Goal: Communication & Community: Ask a question

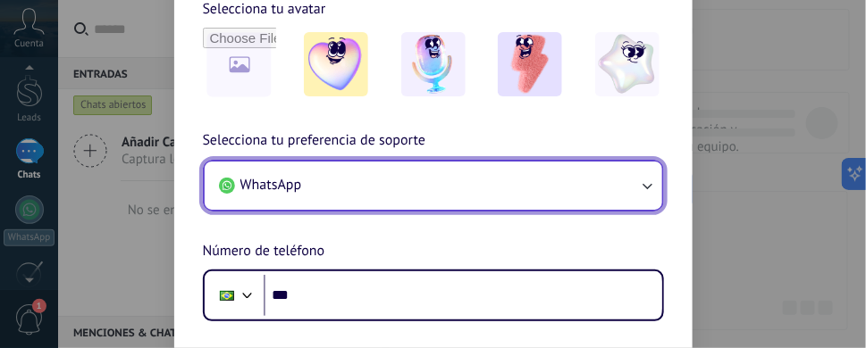
click at [406, 202] on button "WhatsApp" at bounding box center [433, 186] width 457 height 48
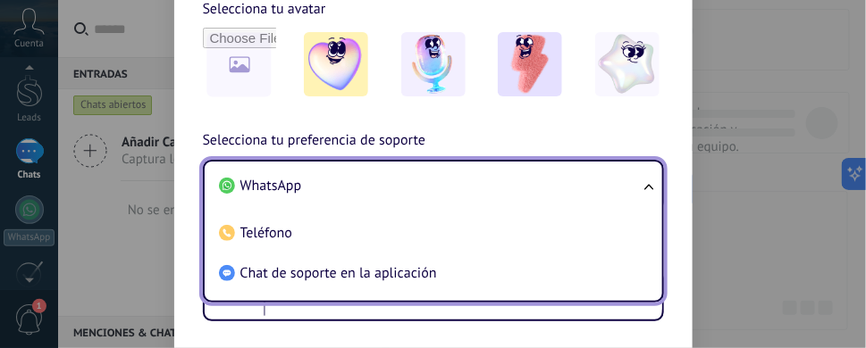
click at [194, 181] on div "Selecciona tu preferencia de soporte WhatsApp WhatsApp Teléfono Chat de soporte…" at bounding box center [433, 226] width 518 height 192
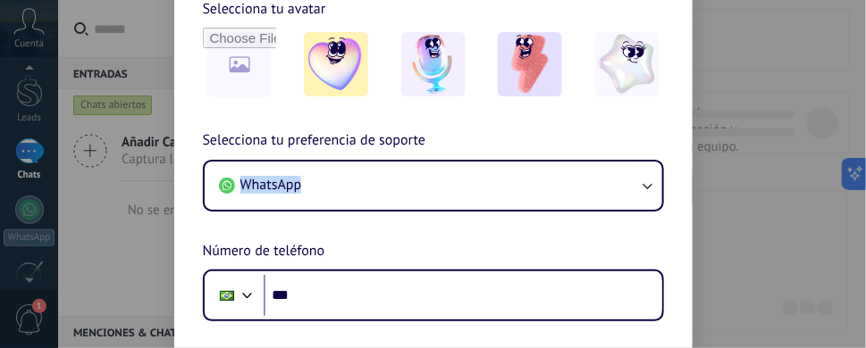
click at [194, 181] on div "Selecciona tu preferencia de soporte WhatsApp Número de teléfono Phone ***" at bounding box center [433, 226] width 518 height 192
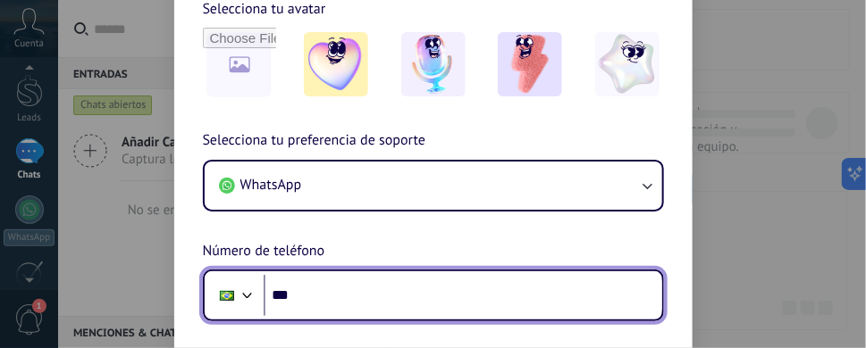
click at [347, 306] on input "***" at bounding box center [463, 295] width 399 height 41
click at [368, 292] on input "***" at bounding box center [463, 295] width 399 height 41
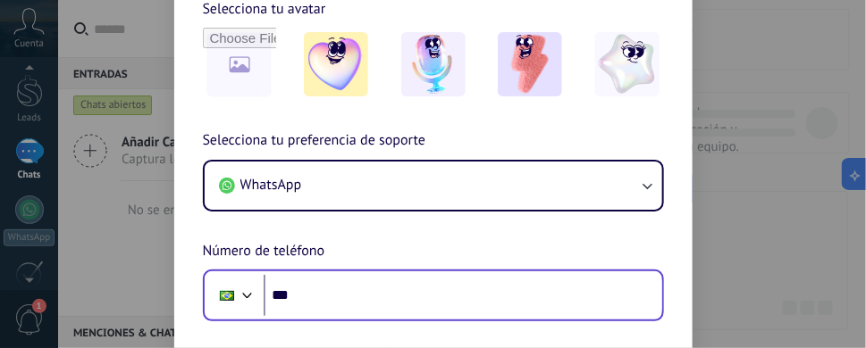
click at [252, 306] on div at bounding box center [234, 296] width 48 height 38
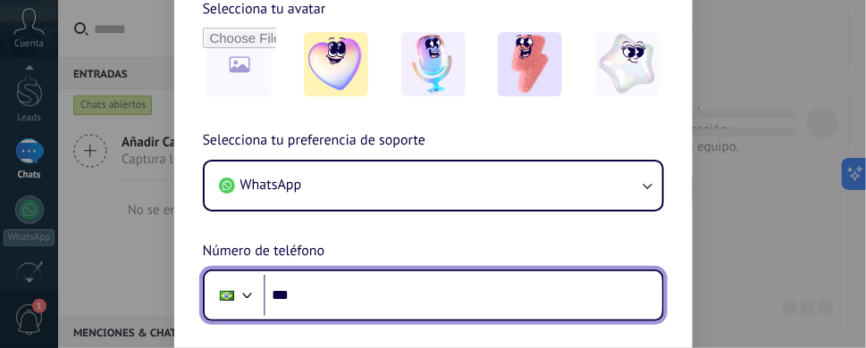
click at [255, 298] on div at bounding box center [247, 293] width 21 height 21
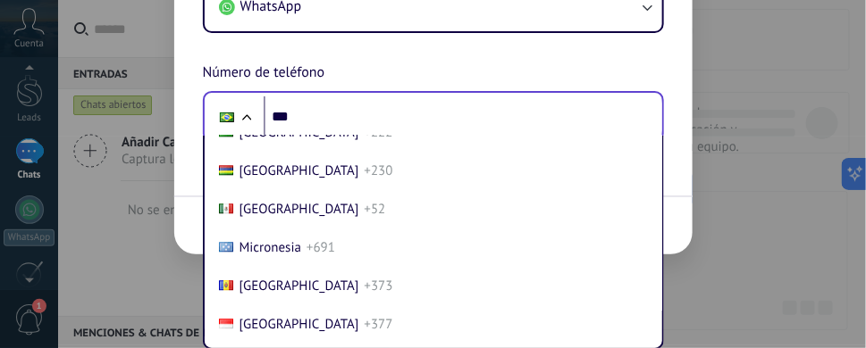
scroll to position [4596, 0]
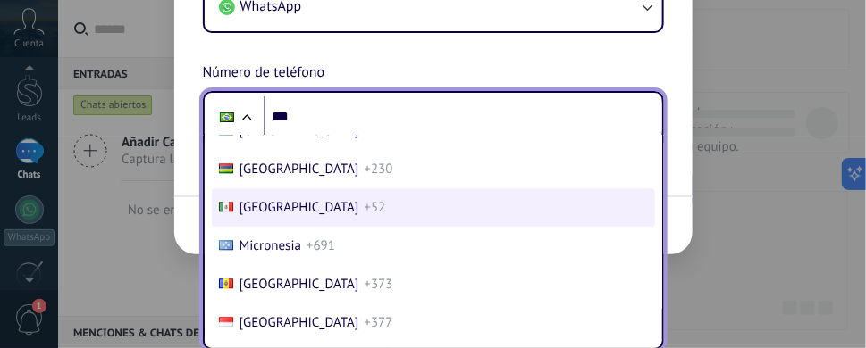
click at [374, 228] on li "Mexico +52" at bounding box center [433, 208] width 443 height 38
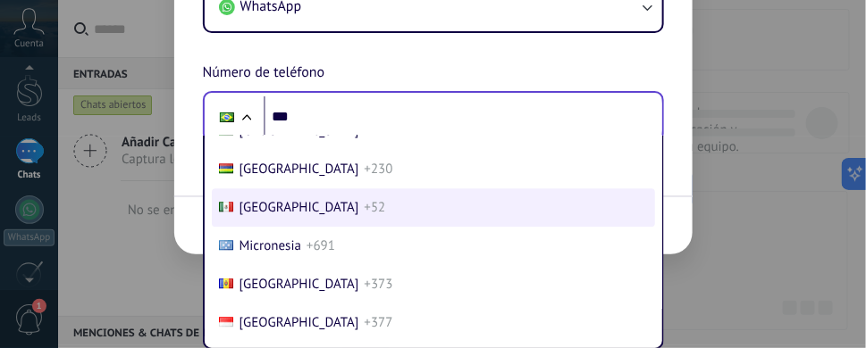
scroll to position [85, 0]
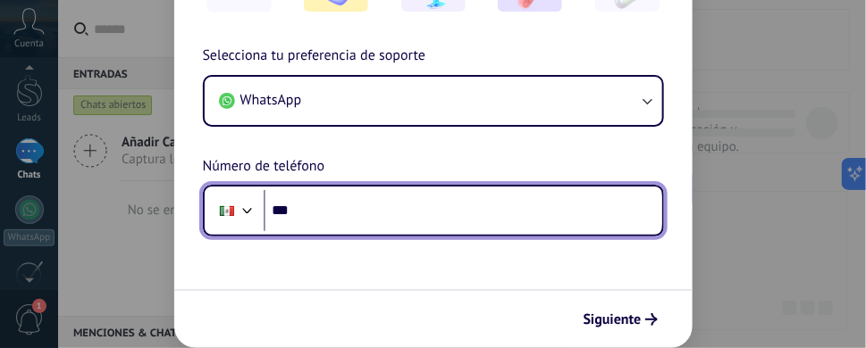
click at [450, 225] on input "***" at bounding box center [463, 210] width 399 height 41
type input "**********"
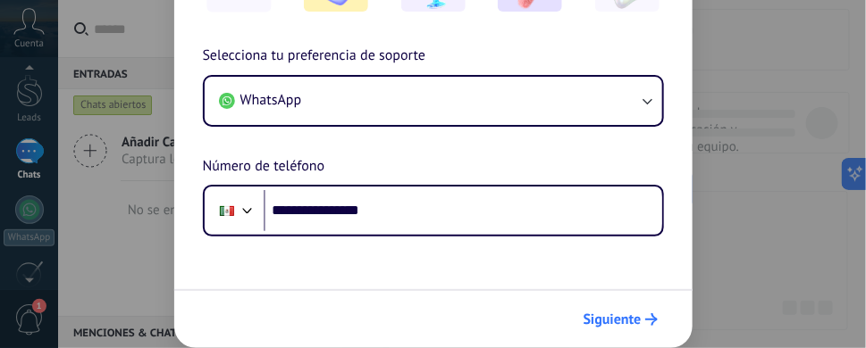
click at [631, 323] on span "Siguiente" at bounding box center [612, 320] width 58 height 13
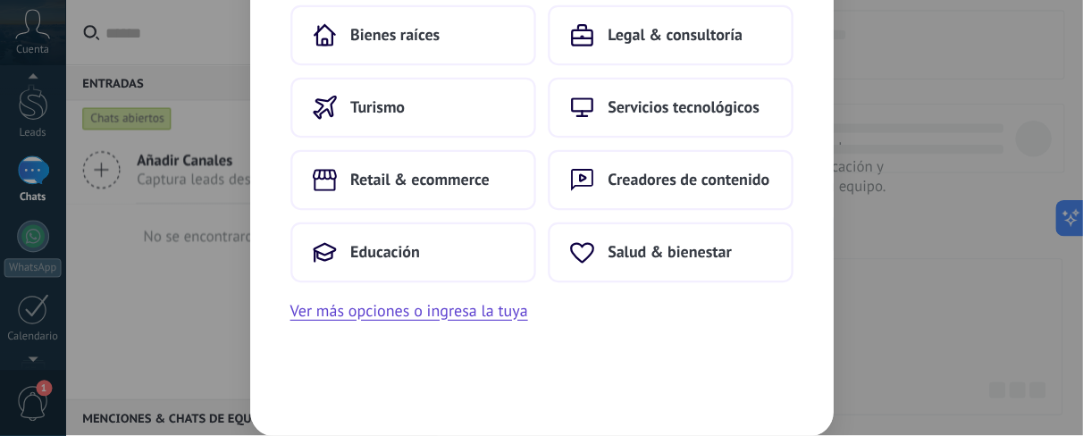
scroll to position [41, 0]
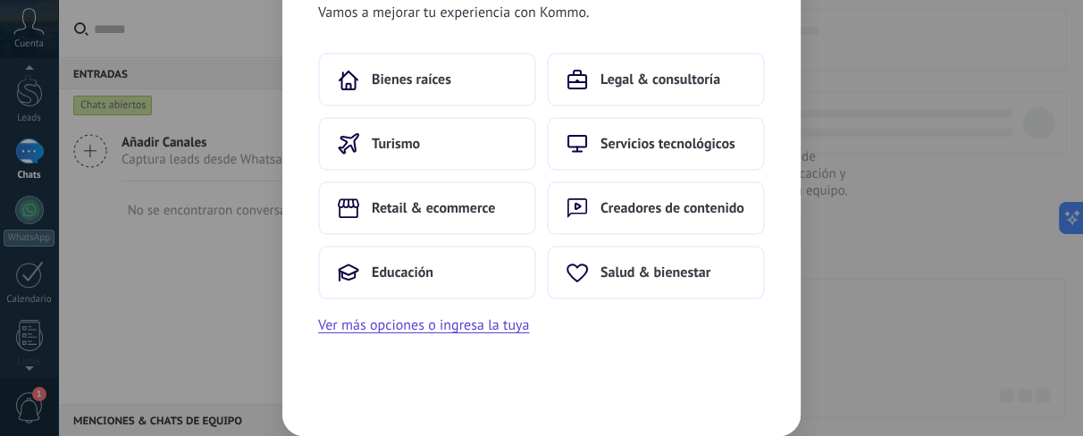
drag, startPoint x: 695, startPoint y: 37, endPoint x: 613, endPoint y: 359, distance: 332.9
click at [613, 348] on div "Vamos a mejorar tu experiencia con Kommo. Bienes raíces Legal & consultoría Tur…" at bounding box center [541, 211] width 518 height 449
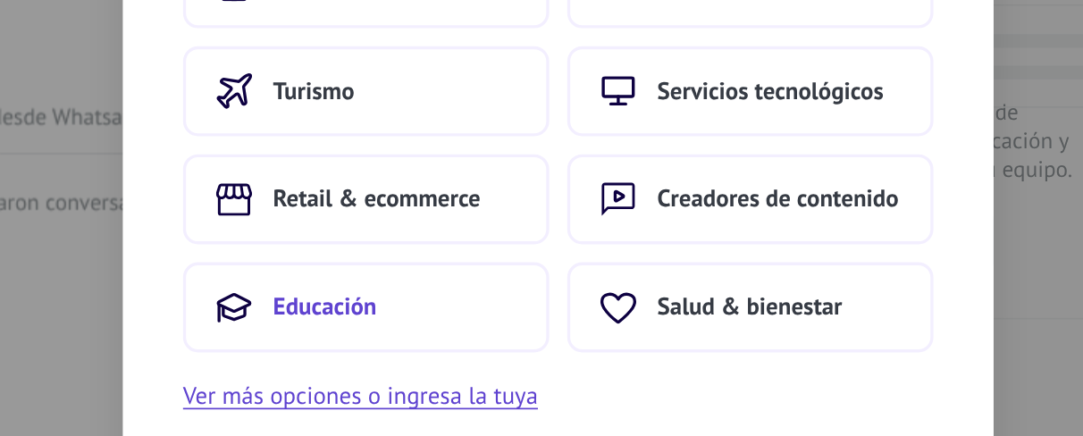
click at [479, 272] on button "Educación" at bounding box center [427, 273] width 218 height 54
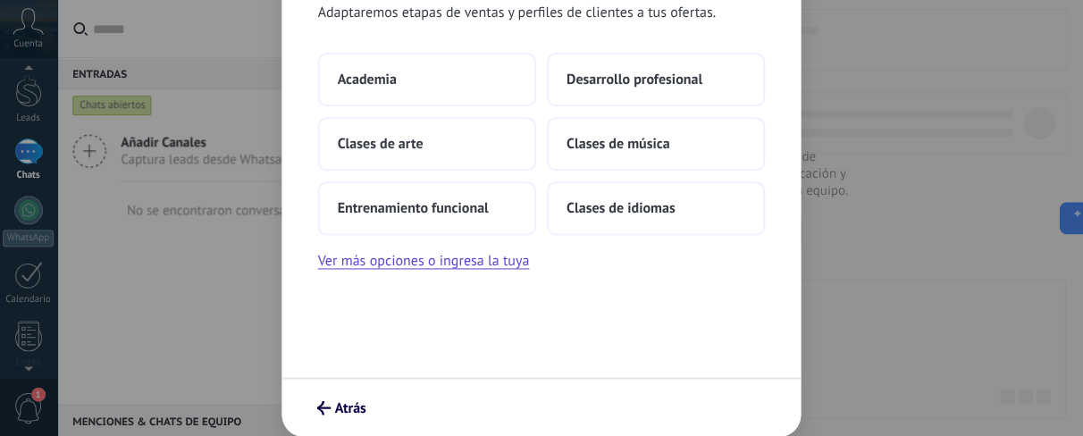
scroll to position [0, 0]
click at [700, 87] on span "Desarrollo profesional" at bounding box center [635, 80] width 136 height 18
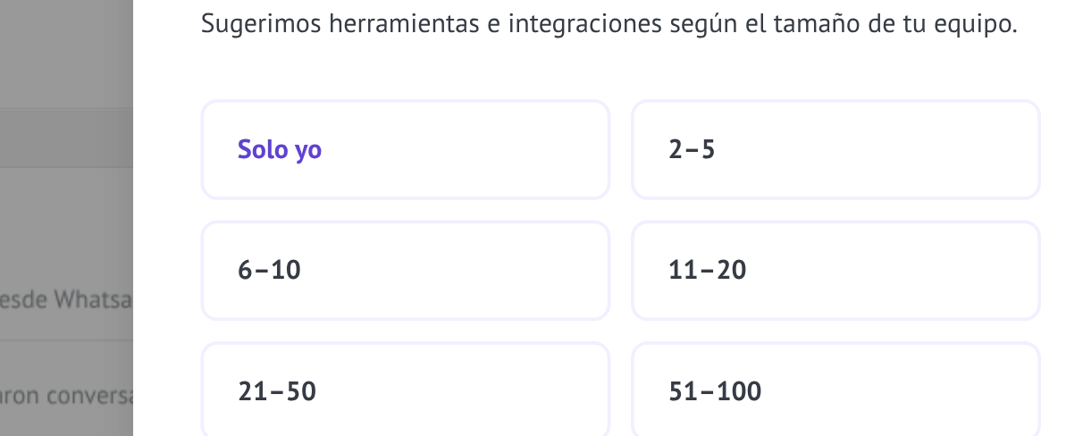
click at [427, 97] on button "Solo yo" at bounding box center [427, 80] width 218 height 54
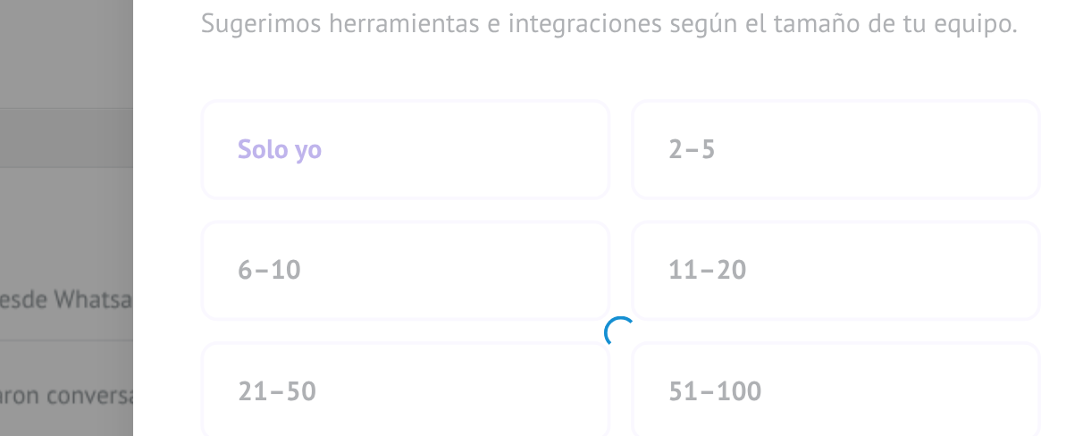
scroll to position [32, 0]
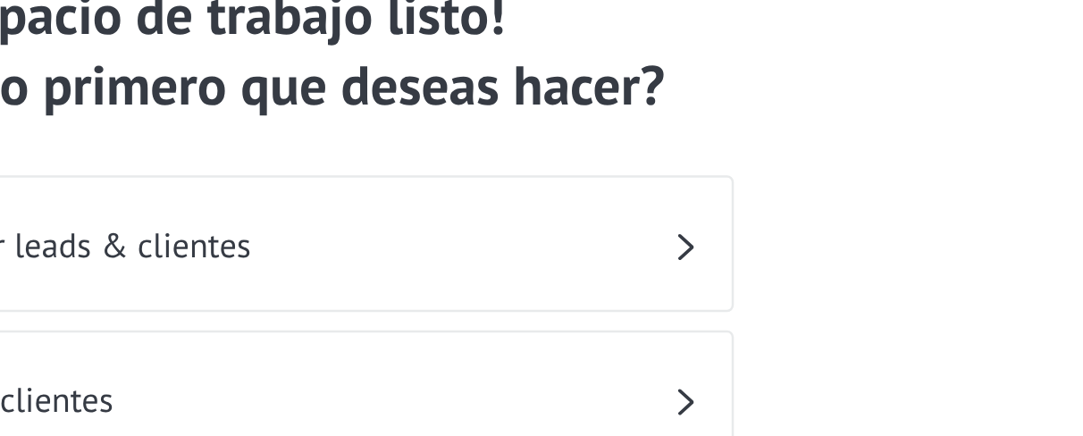
click at [698, 130] on h3 "Organizar leads & clientes" at bounding box center [557, 130] width 317 height 17
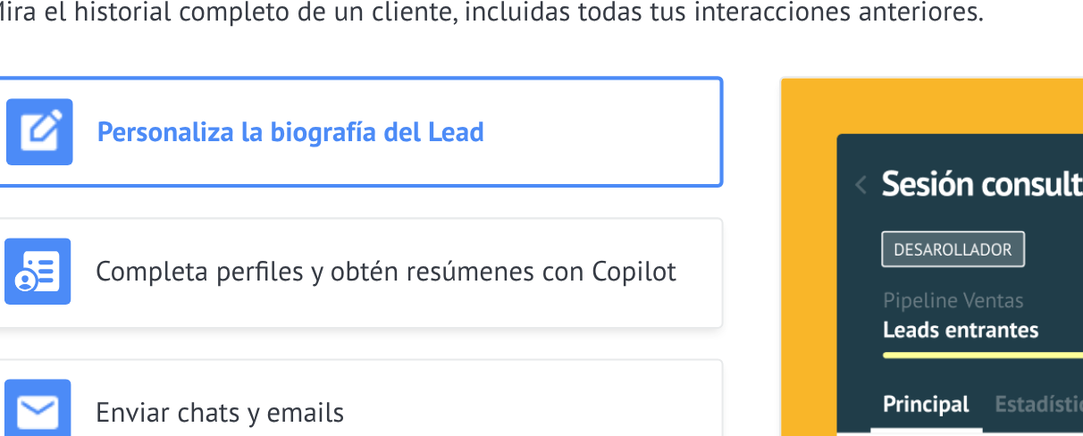
click at [349, 93] on div "Personaliza la biografía del Lead Completa perfiles y obtén resúmenes con Copil…" at bounding box center [340, 178] width 356 height 283
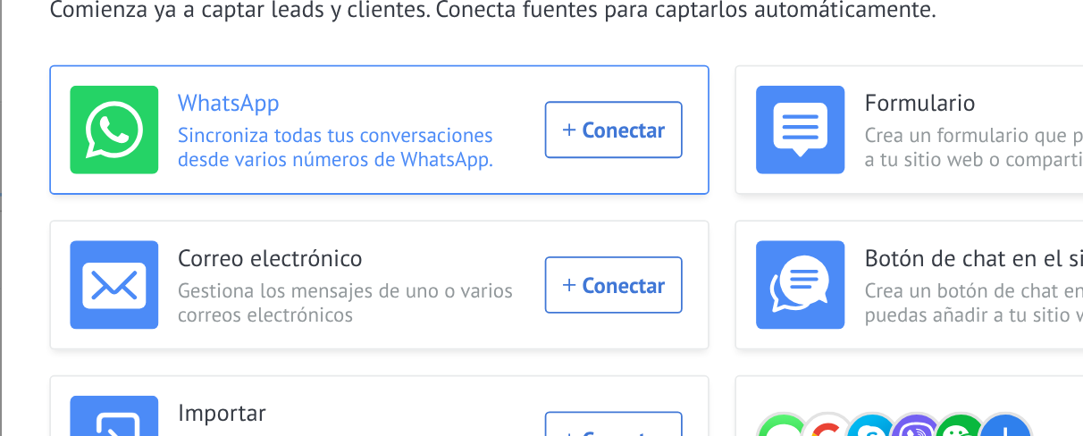
click at [471, 80] on div "WhatsApp Sincroniza todas tus conversaciones desde varios números de WhatsApp. …" at bounding box center [346, 73] width 346 height 50
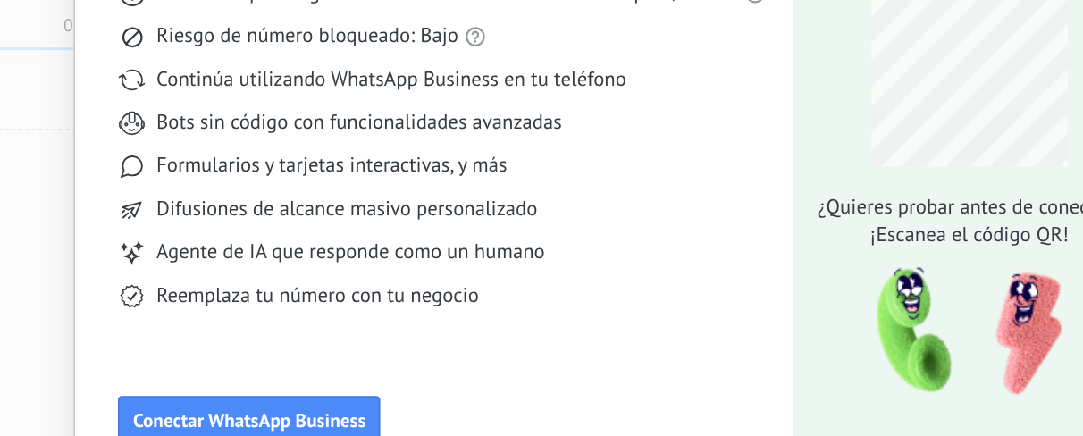
scroll to position [92, 0]
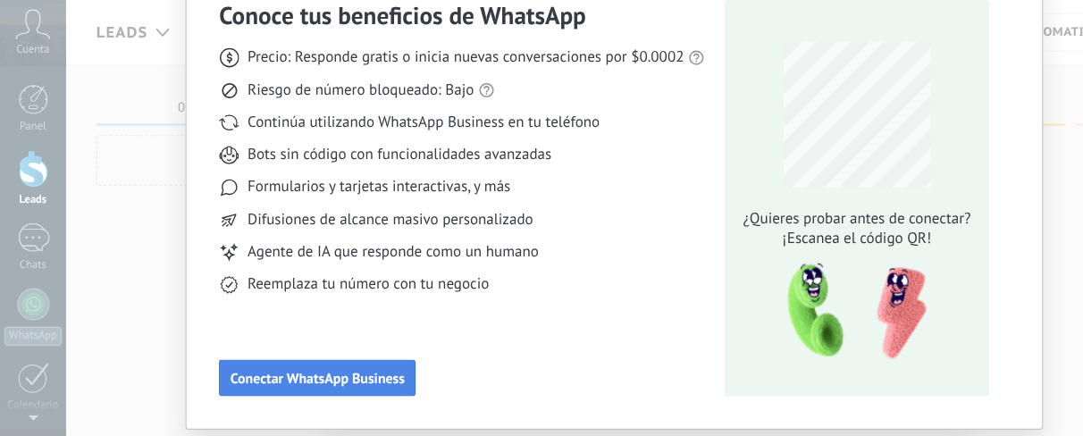
click at [318, 327] on span "Conectar WhatsApp Business" at bounding box center [280, 333] width 154 height 13
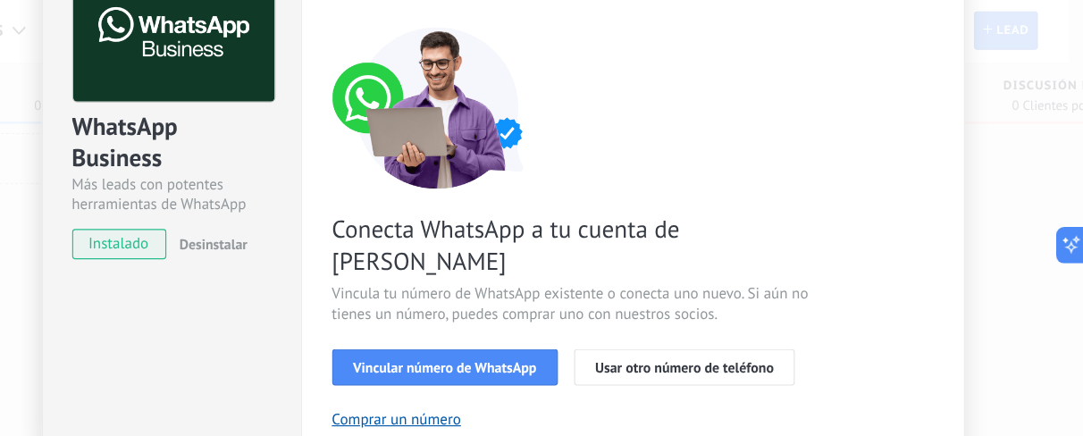
scroll to position [141, 0]
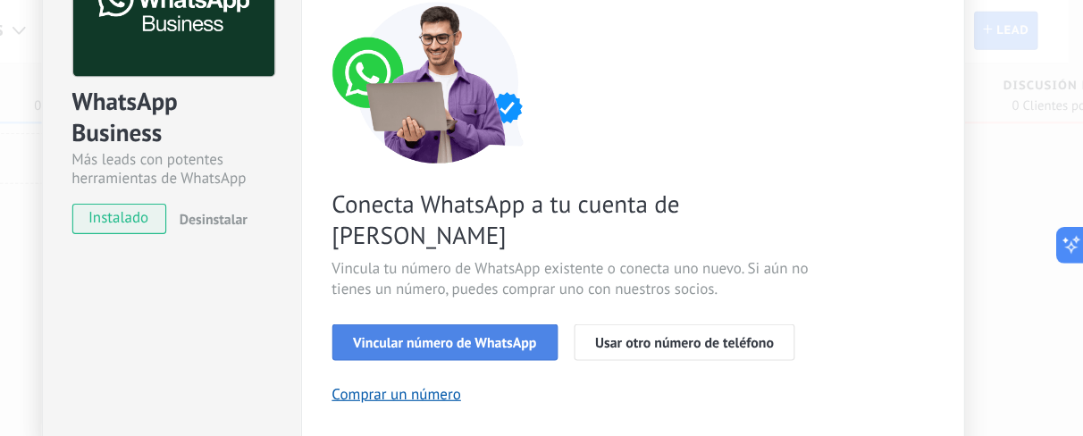
click at [528, 298] on span "Vincular número de WhatsApp" at bounding box center [520, 304] width 162 height 13
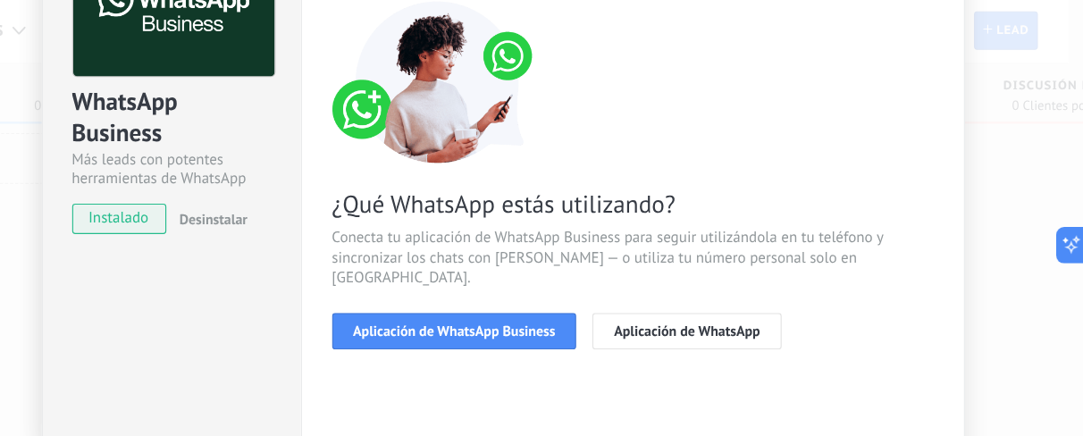
click at [528, 288] on span "Aplicación de WhatsApp Business" at bounding box center [528, 294] width 179 height 13
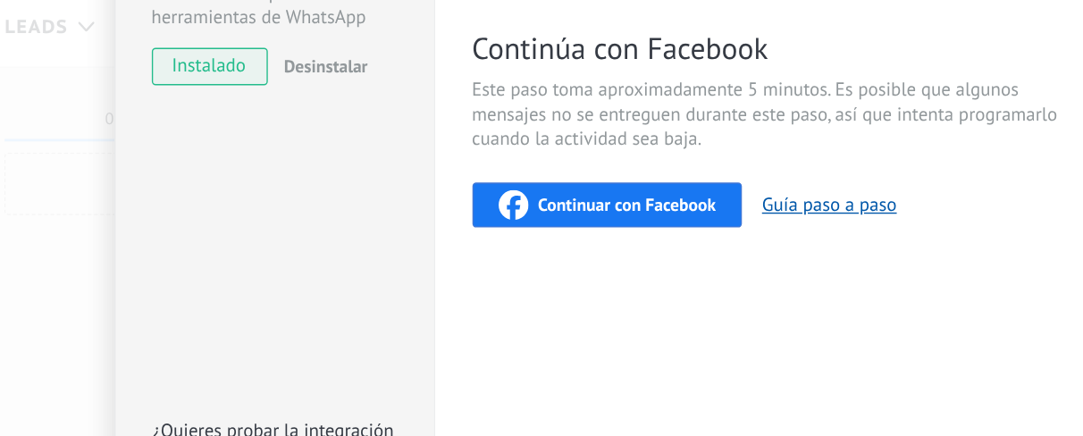
scroll to position [284, 0]
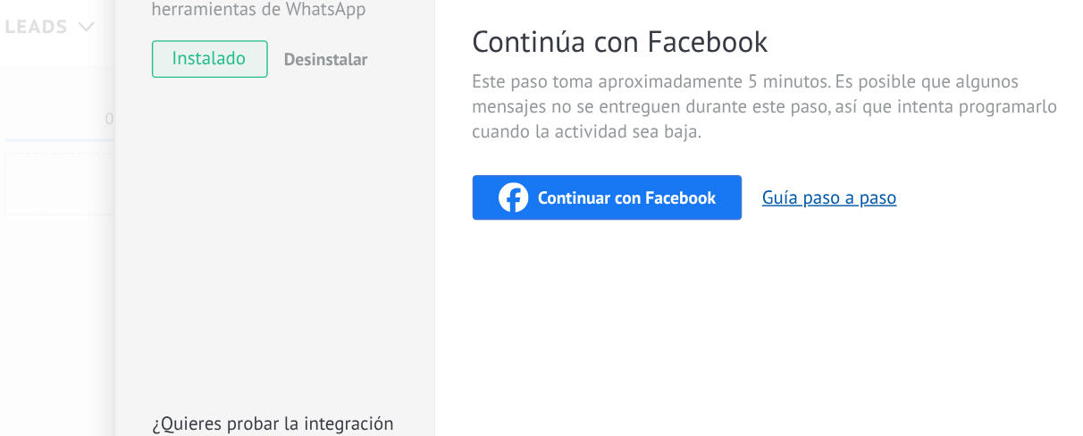
click at [480, 150] on span "Continuar con Facebook" at bounding box center [531, 151] width 128 height 13
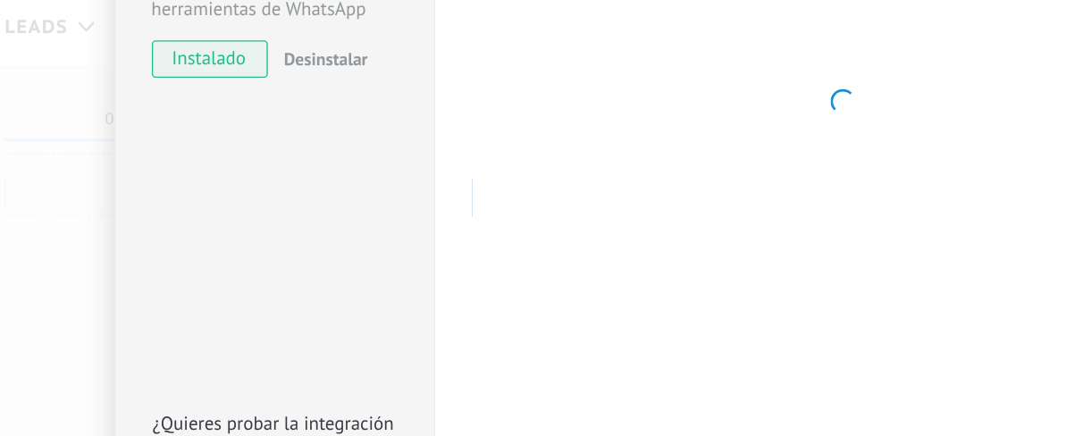
click at [789, 78] on div at bounding box center [685, 82] width 531 height 552
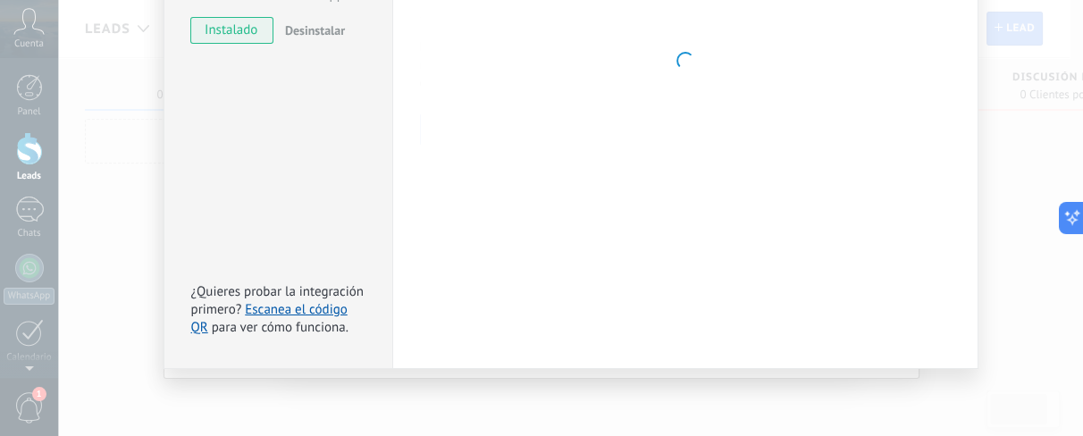
scroll to position [0, 0]
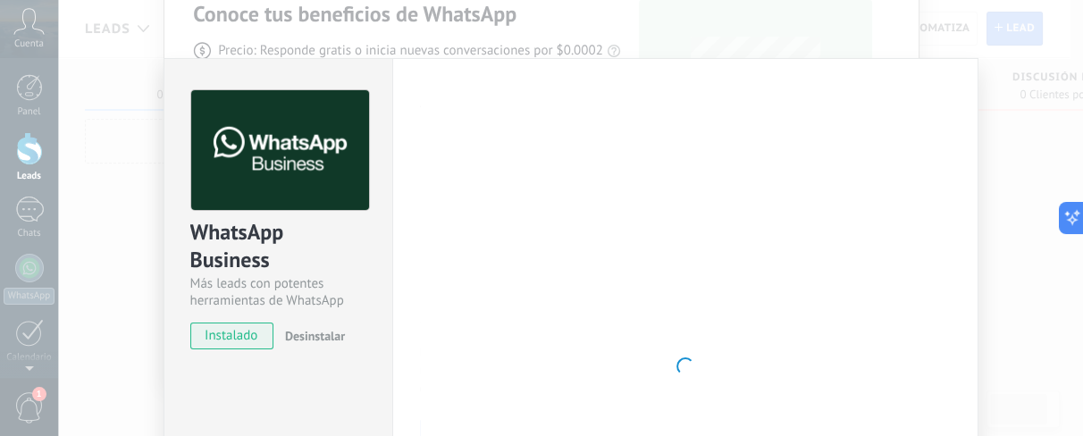
click at [865, 128] on div "WhatsApp Business Más leads con potentes herramientas de WhatsApp instalado Des…" at bounding box center [570, 218] width 1025 height 436
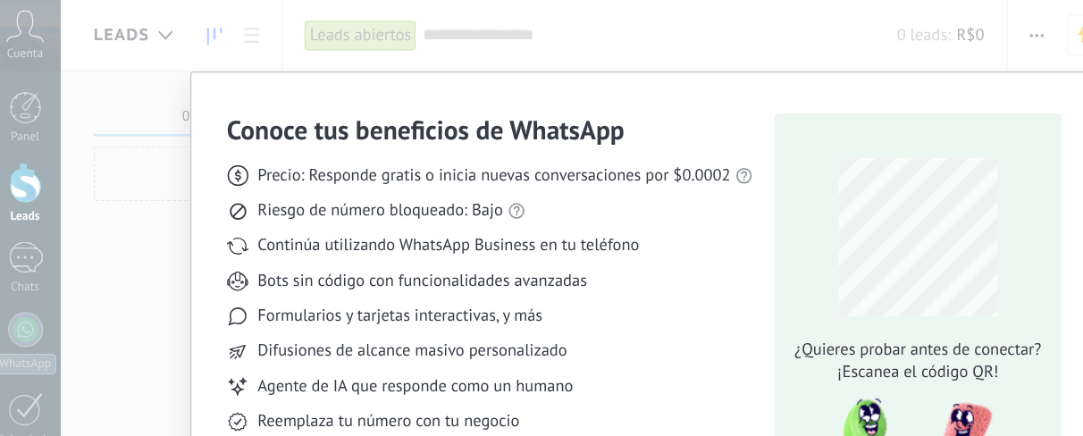
scroll to position [92, 0]
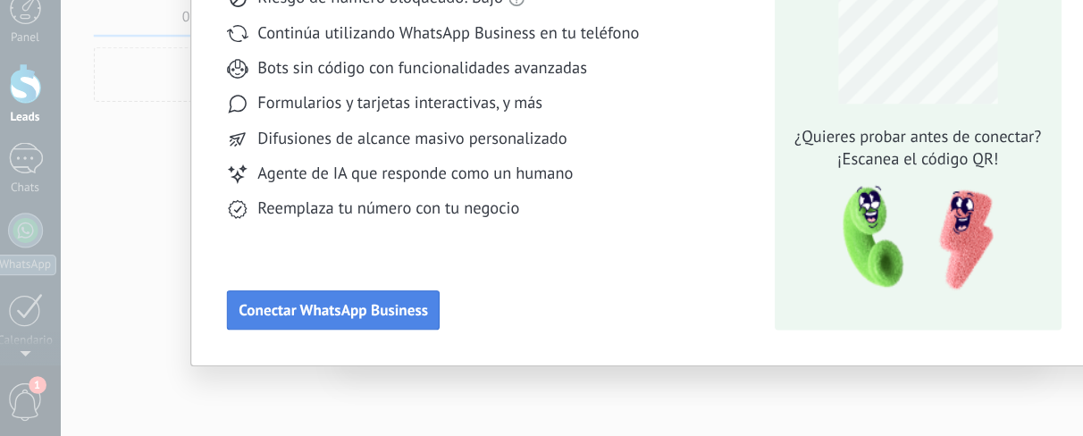
click at [306, 323] on button "Conectar WhatsApp Business" at bounding box center [279, 333] width 173 height 32
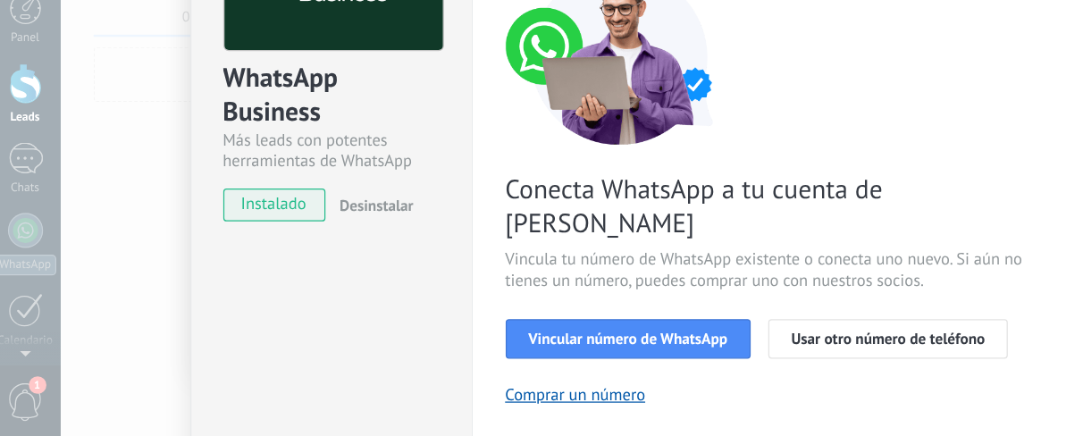
scroll to position [81, 0]
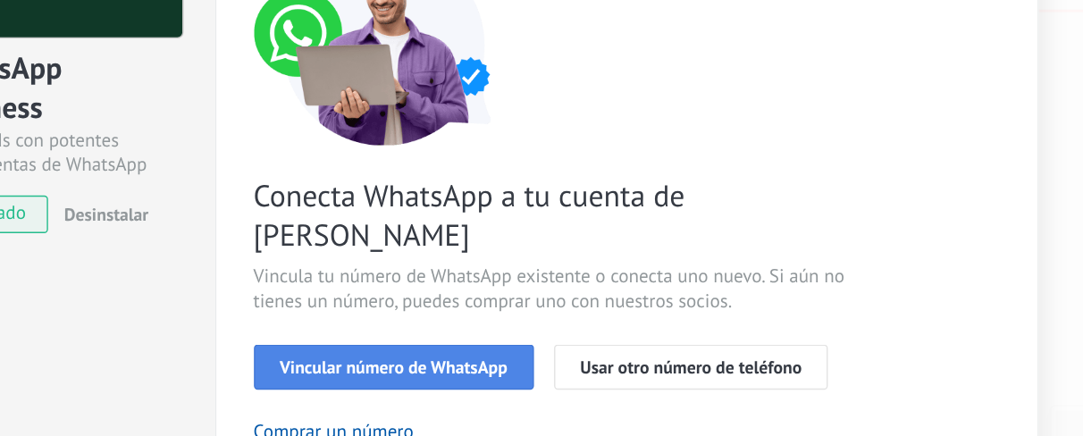
click at [568, 348] on span "Vincular número de WhatsApp" at bounding box center [520, 363] width 162 height 13
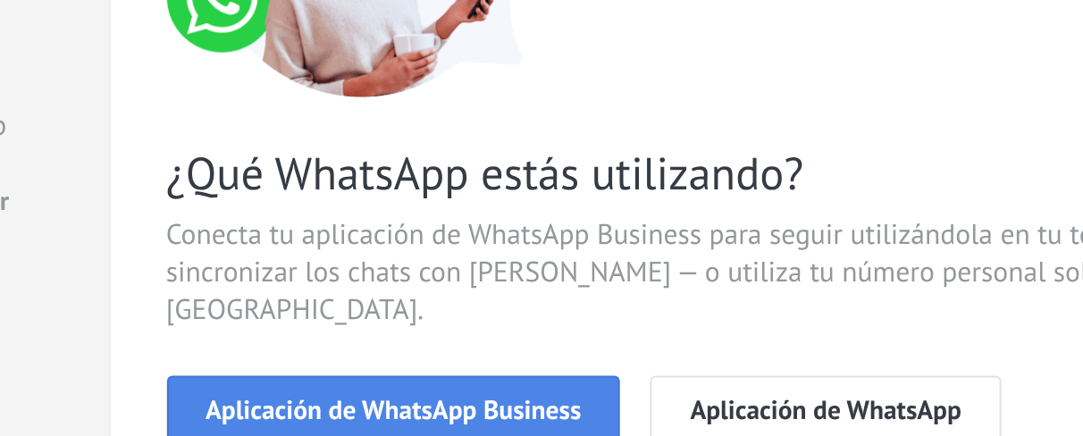
click at [575, 338] on button "Aplicación de WhatsApp Business" at bounding box center [528, 354] width 216 height 32
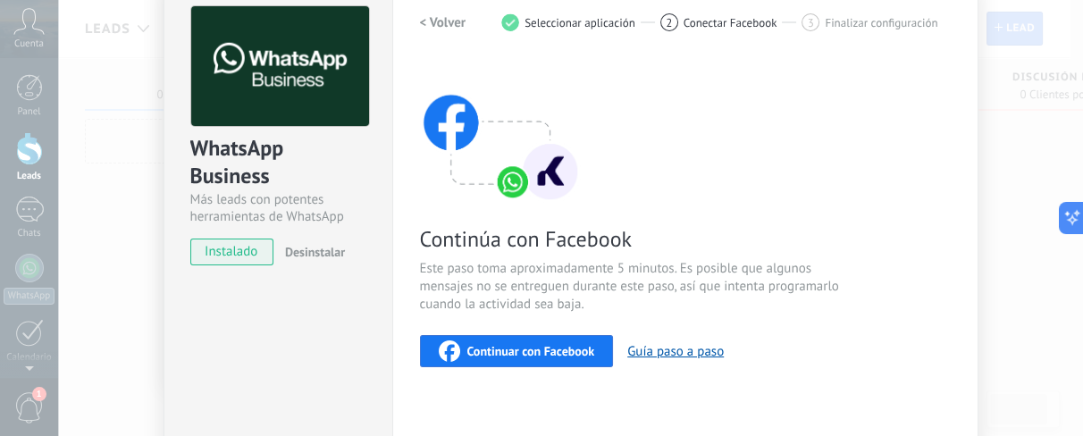
scroll to position [87, 0]
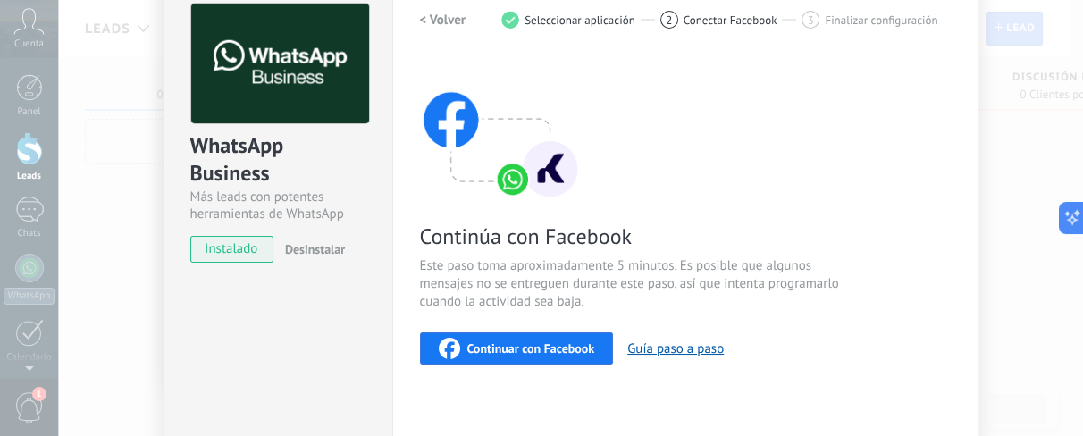
click at [519, 348] on span "Continuar con Facebook" at bounding box center [531, 348] width 128 height 13
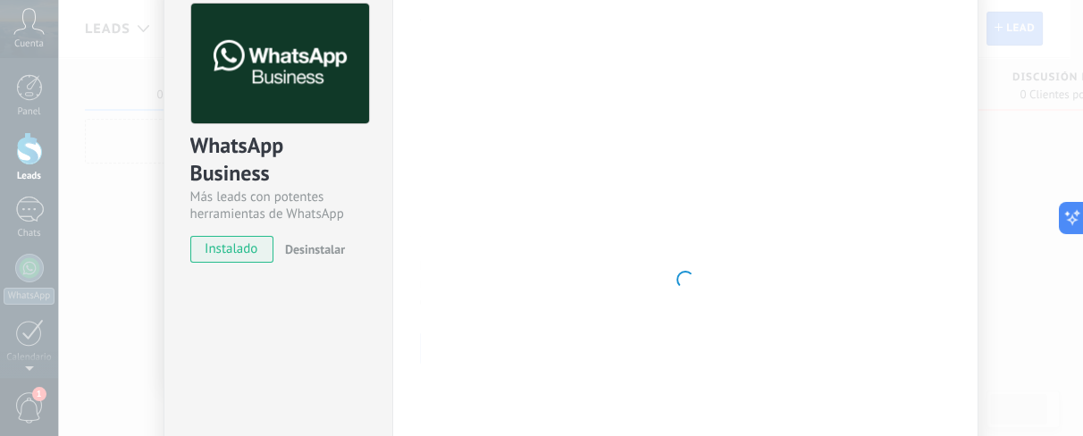
click at [865, 168] on div at bounding box center [685, 280] width 531 height 552
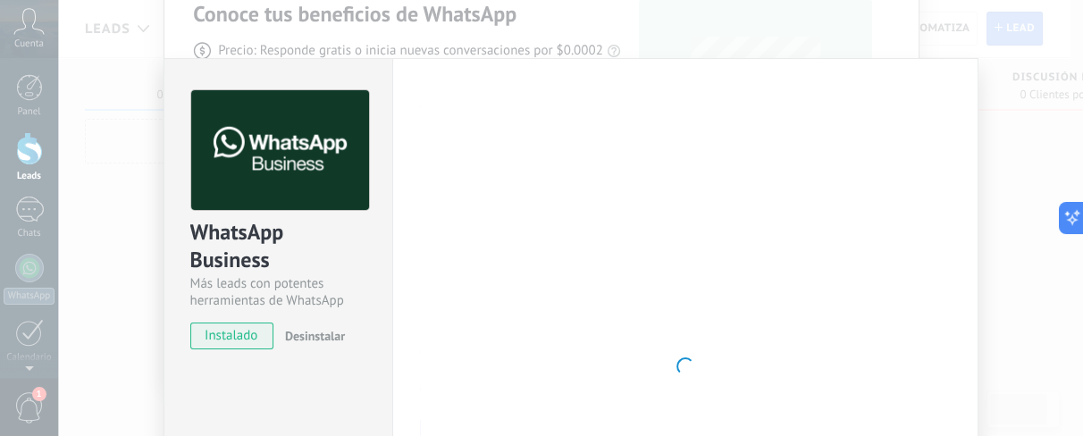
click at [136, 160] on div "WhatsApp Business Más leads con potentes herramientas de WhatsApp instalado Des…" at bounding box center [570, 218] width 1025 height 436
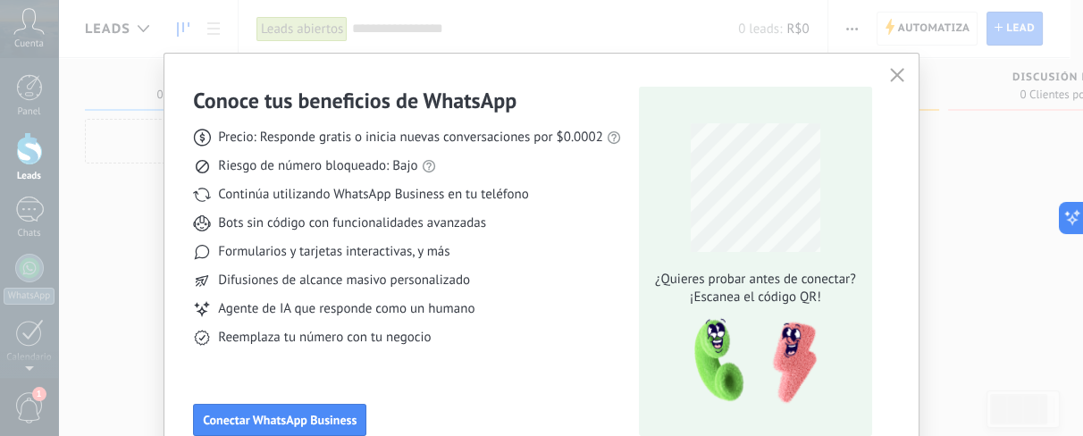
scroll to position [92, 0]
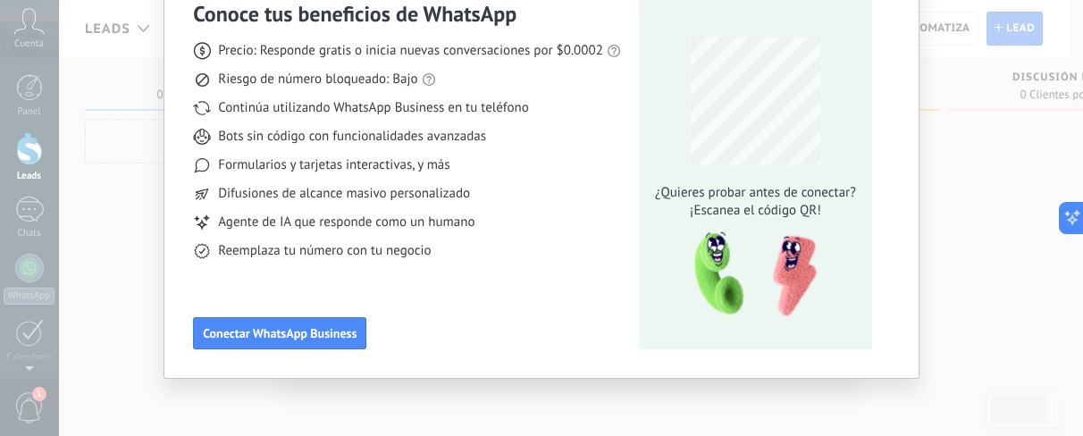
click at [306, 313] on div "Conoce tus beneficios de WhatsApp Precio: Responde gratis o inicia nuevas conve…" at bounding box center [407, 174] width 428 height 349
click at [310, 323] on button "Conectar WhatsApp Business" at bounding box center [279, 333] width 173 height 32
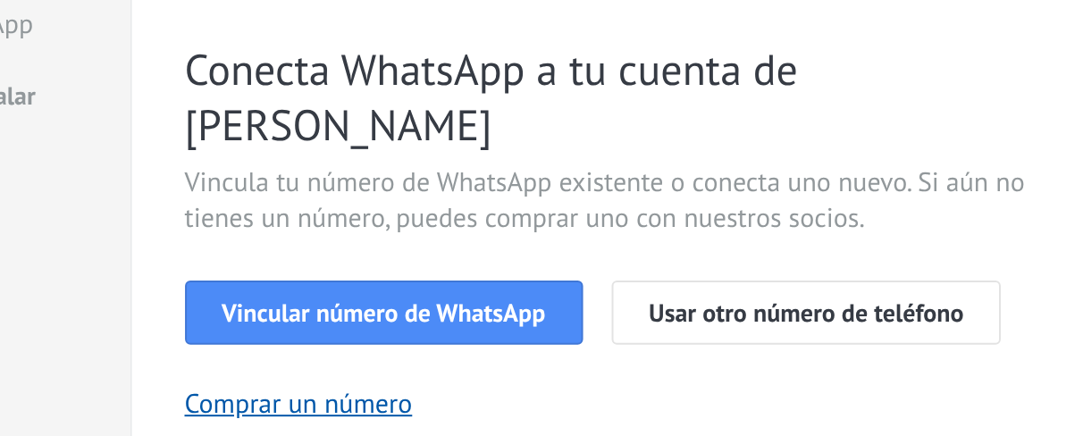
scroll to position [244, 0]
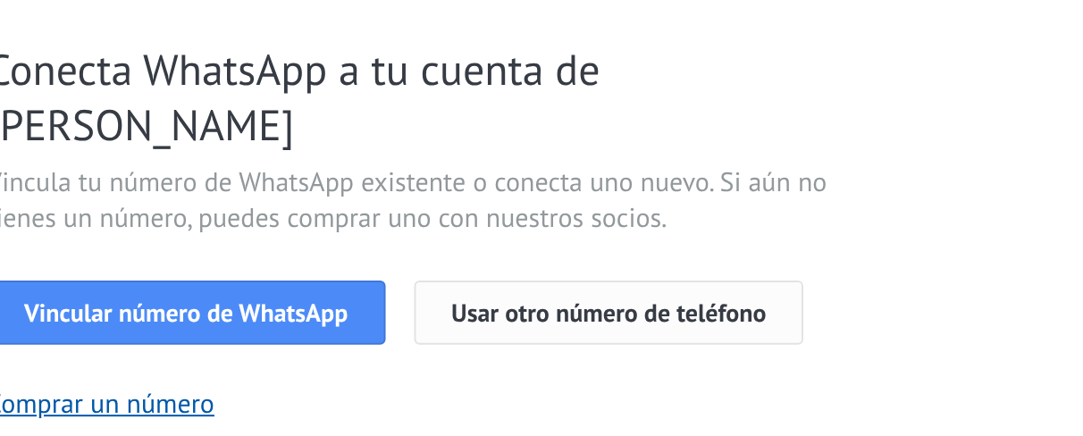
click at [759, 195] on span "Usar otro número de teléfono" at bounding box center [730, 201] width 157 height 13
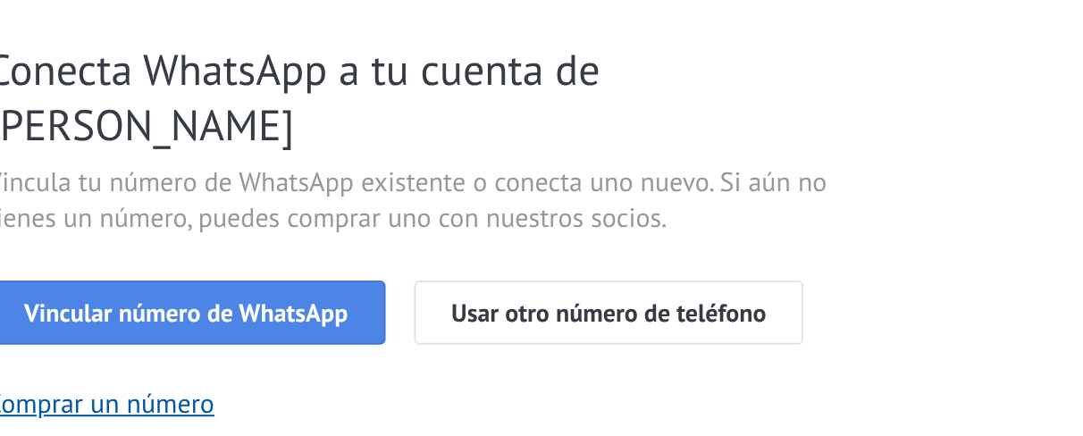
click at [591, 195] on span "Vincular número de WhatsApp" at bounding box center [520, 201] width 162 height 13
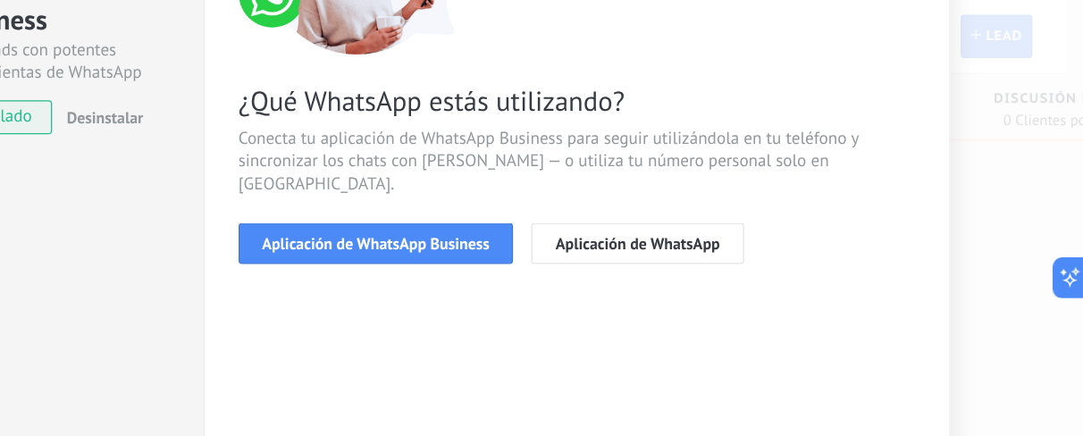
scroll to position [0, 0]
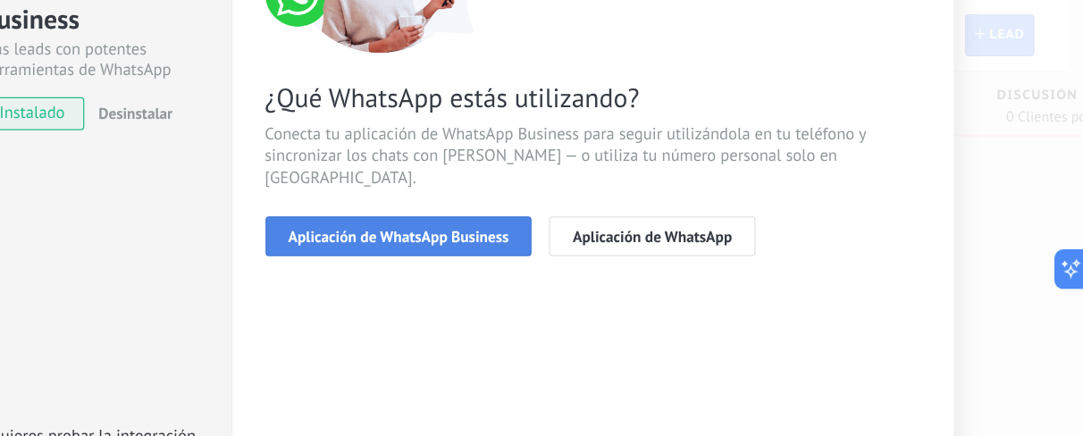
click at [563, 185] on button "Aplicación de WhatsApp Business" at bounding box center [528, 191] width 216 height 32
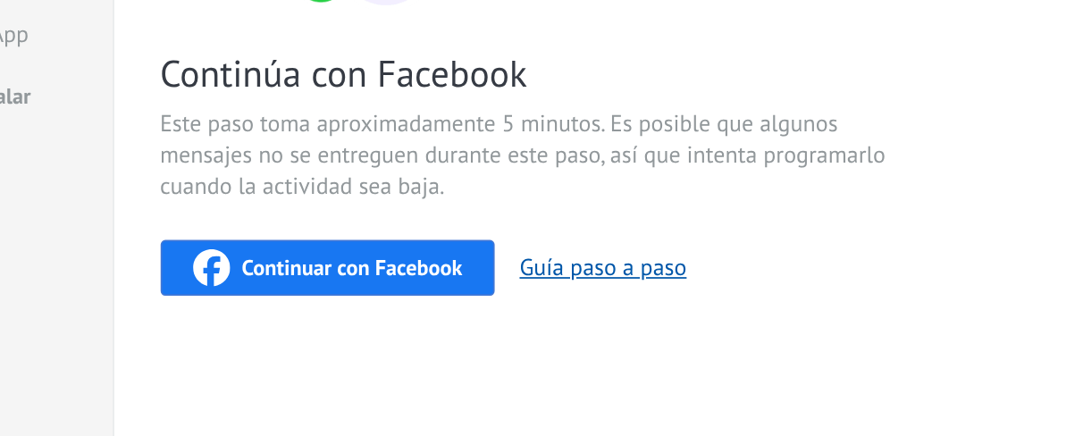
scroll to position [211, 0]
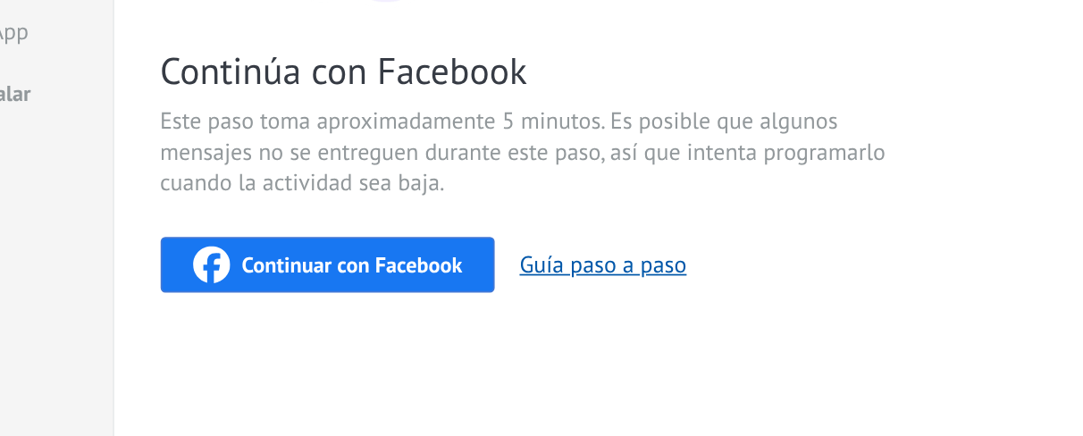
click at [510, 219] on span "Continuar con Facebook" at bounding box center [531, 224] width 128 height 13
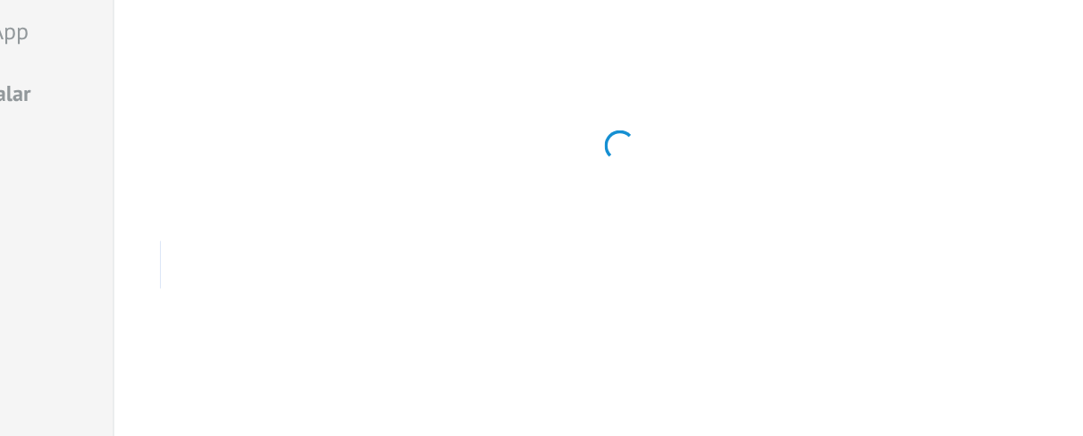
click at [427, 182] on div at bounding box center [685, 155] width 531 height 552
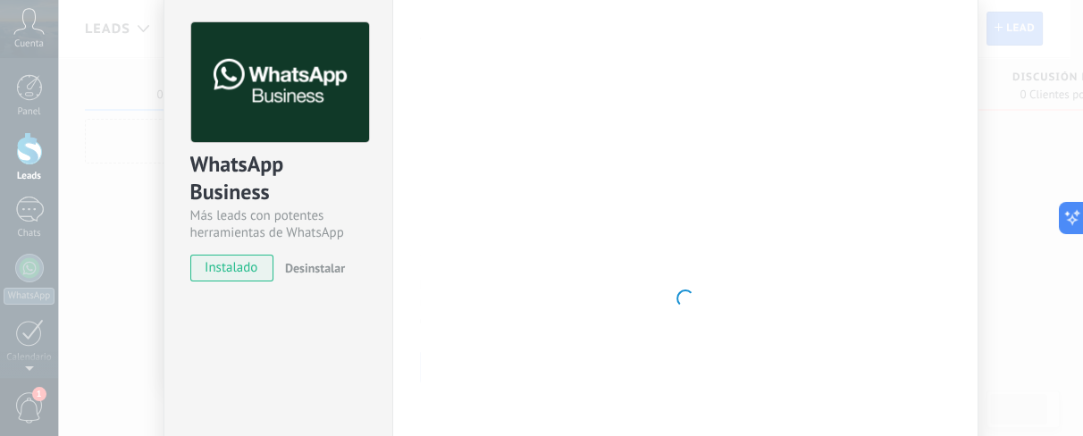
scroll to position [0, 0]
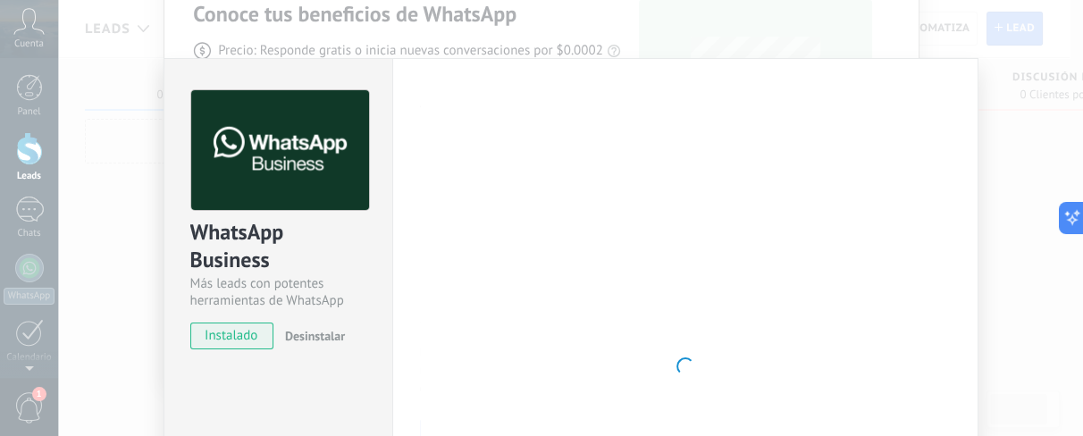
click at [749, 227] on div at bounding box center [685, 366] width 531 height 552
click at [865, 127] on div "WhatsApp Business Más leads con potentes herramientas de WhatsApp instalado Des…" at bounding box center [570, 218] width 1025 height 436
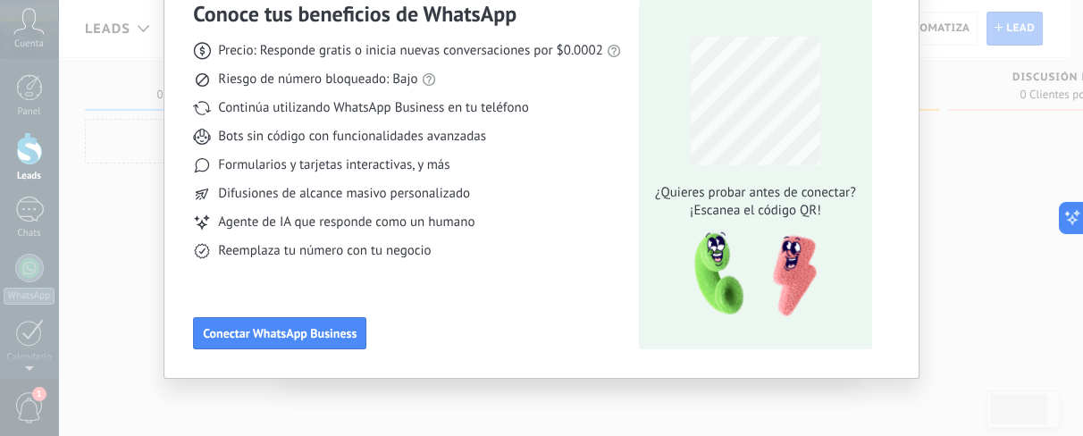
scroll to position [65, 0]
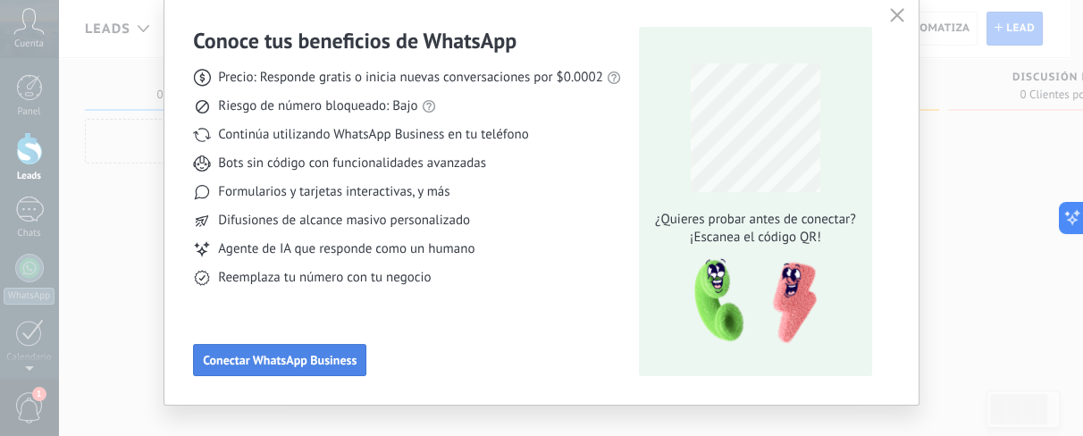
click at [328, 348] on span "Conectar WhatsApp Business" at bounding box center [280, 360] width 154 height 13
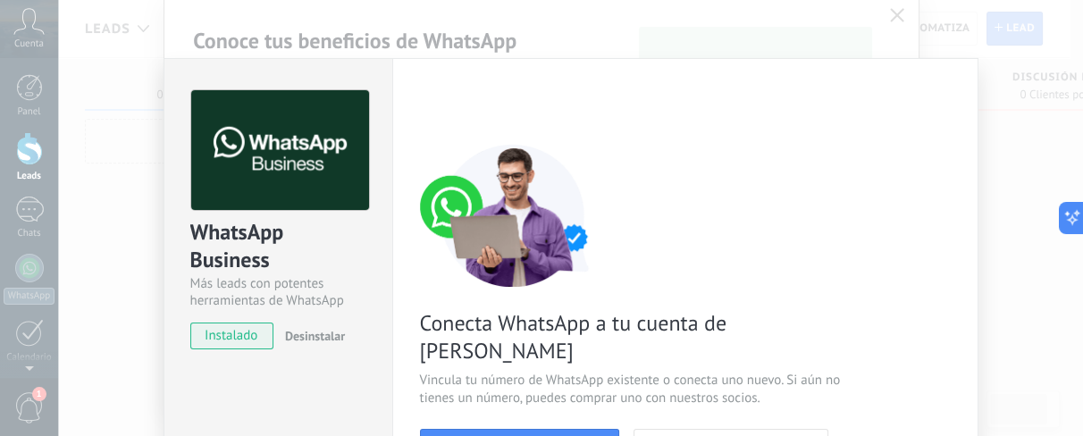
scroll to position [195, 0]
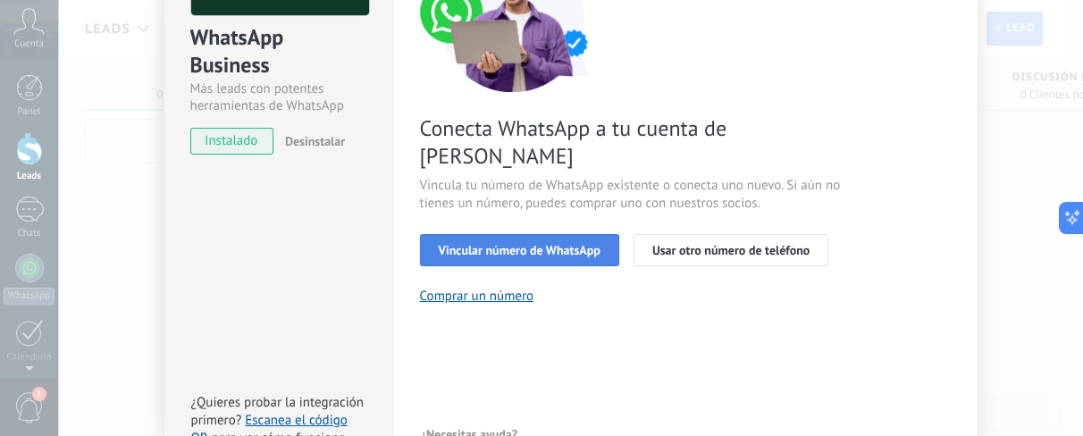
click at [548, 244] on span "Vincular número de WhatsApp" at bounding box center [520, 250] width 162 height 13
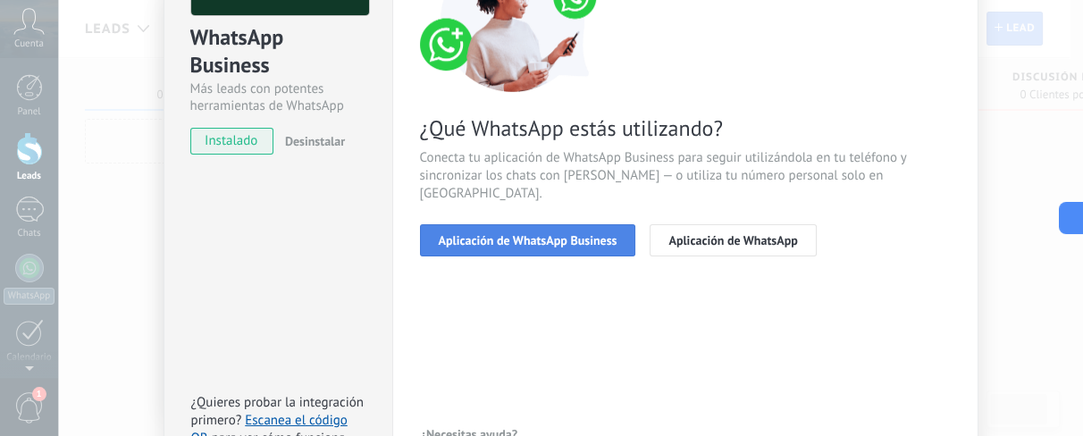
click at [537, 234] on span "Aplicación de WhatsApp Business" at bounding box center [528, 240] width 179 height 13
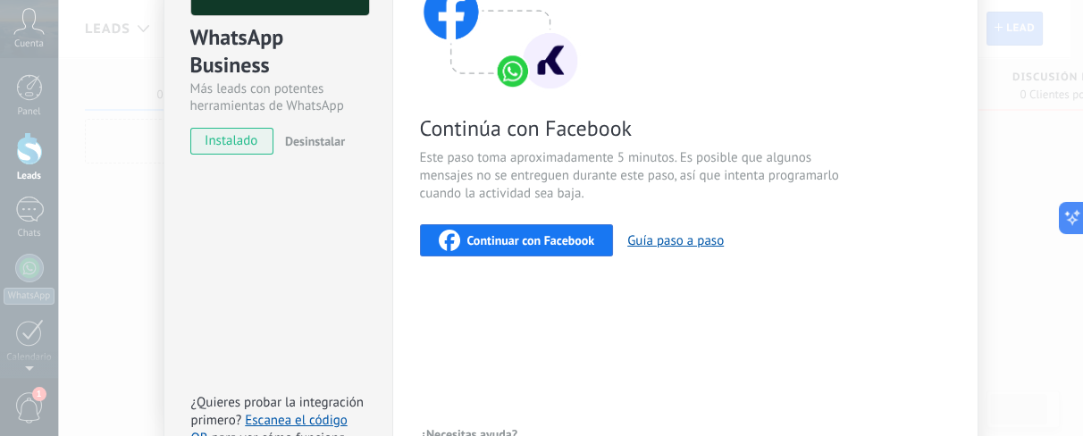
click at [550, 239] on span "Continuar con Facebook" at bounding box center [531, 240] width 128 height 13
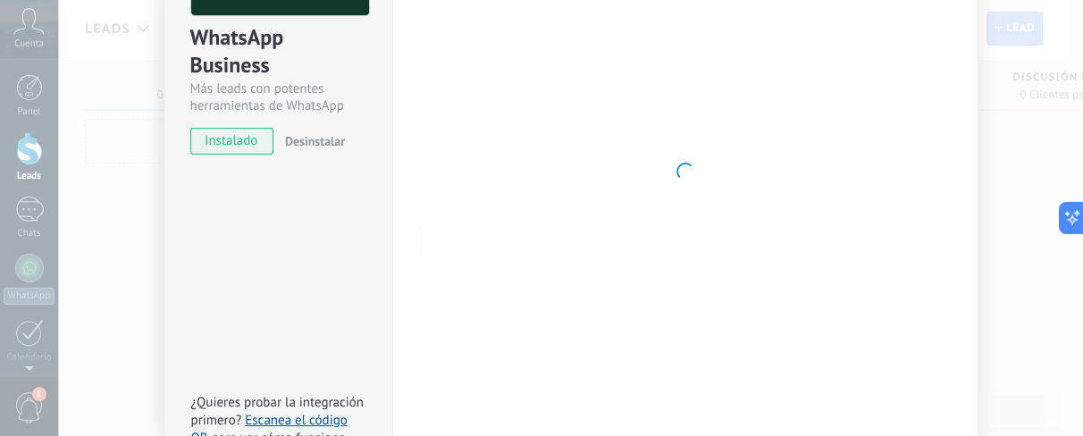
click at [865, 95] on div at bounding box center [685, 171] width 531 height 552
click at [865, 146] on div "WhatsApp Business Más leads con potentes herramientas de WhatsApp instalado Des…" at bounding box center [570, 218] width 1025 height 436
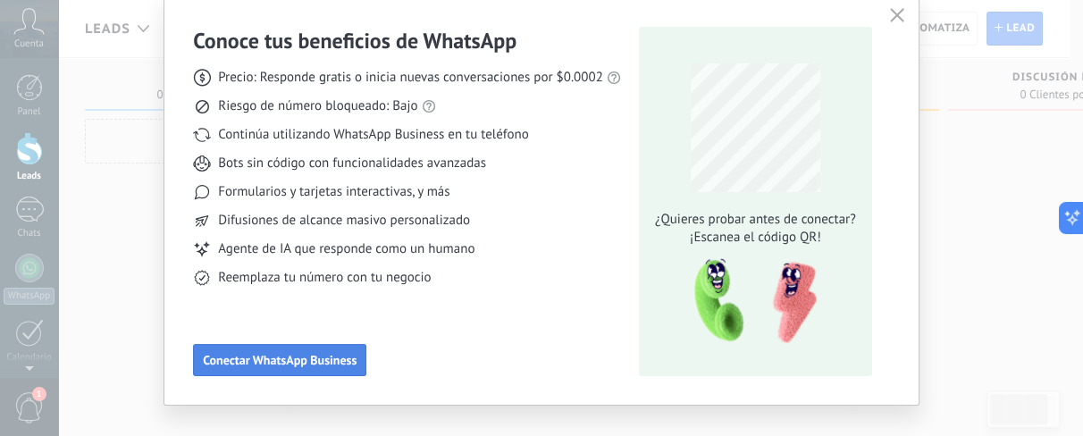
click at [326, 348] on span "Conectar WhatsApp Business" at bounding box center [280, 360] width 154 height 13
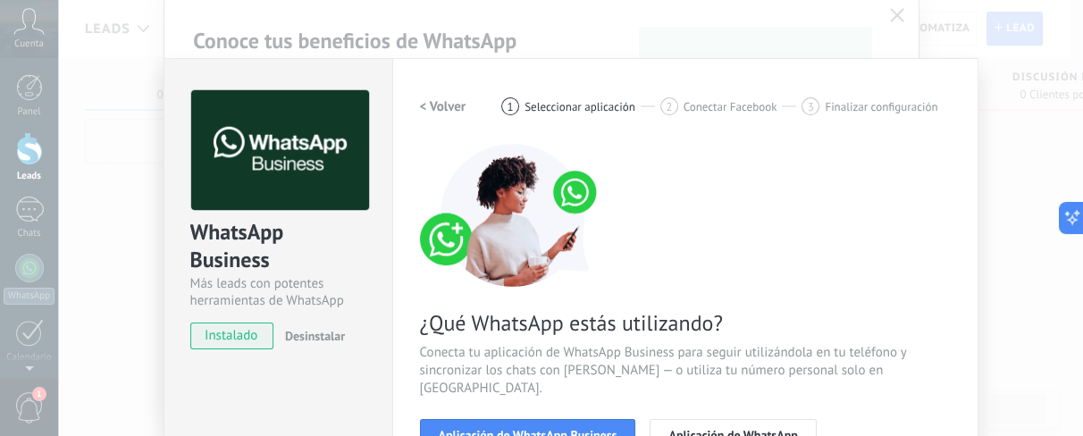
scroll to position [201, 0]
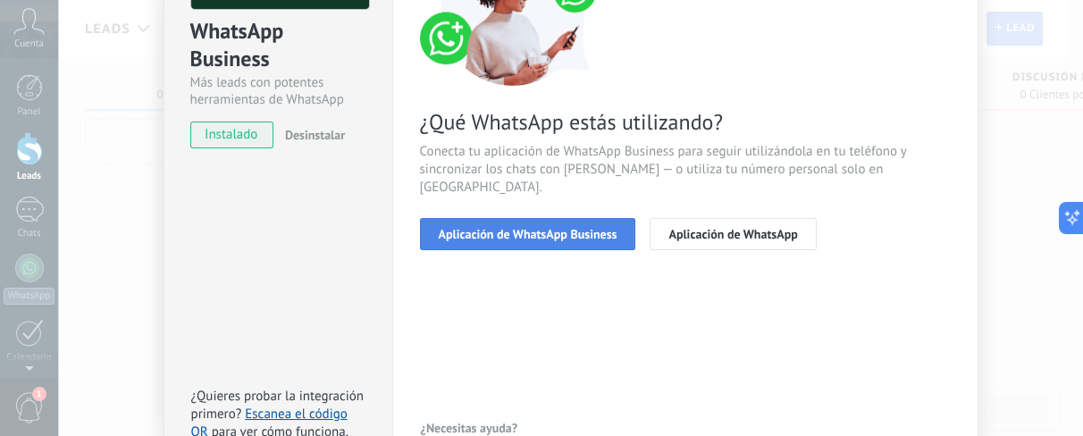
click at [548, 228] on span "Aplicación de WhatsApp Business" at bounding box center [528, 234] width 179 height 13
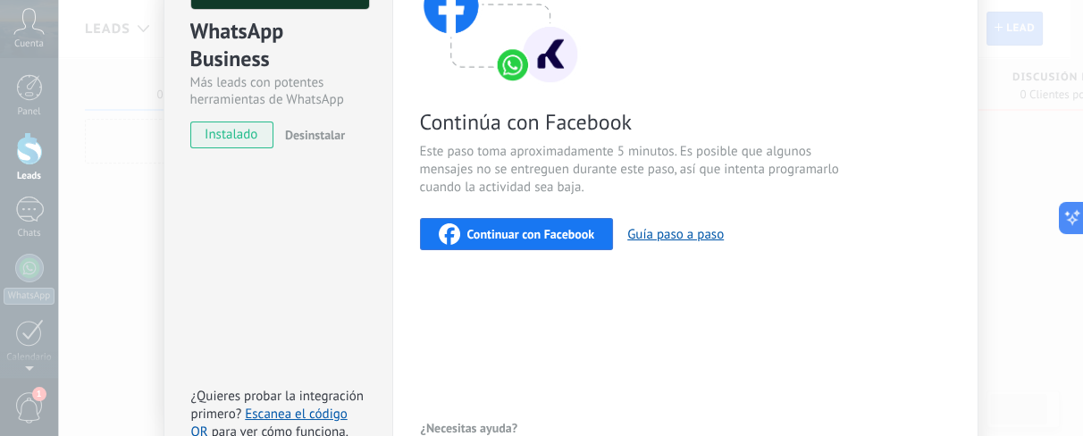
click at [685, 247] on div "Continuar con Facebook Guía paso a paso" at bounding box center [685, 234] width 531 height 32
click at [685, 238] on button "Guía paso a paso" at bounding box center [675, 234] width 97 height 17
click at [521, 247] on button "Continuar con Facebook" at bounding box center [517, 234] width 194 height 32
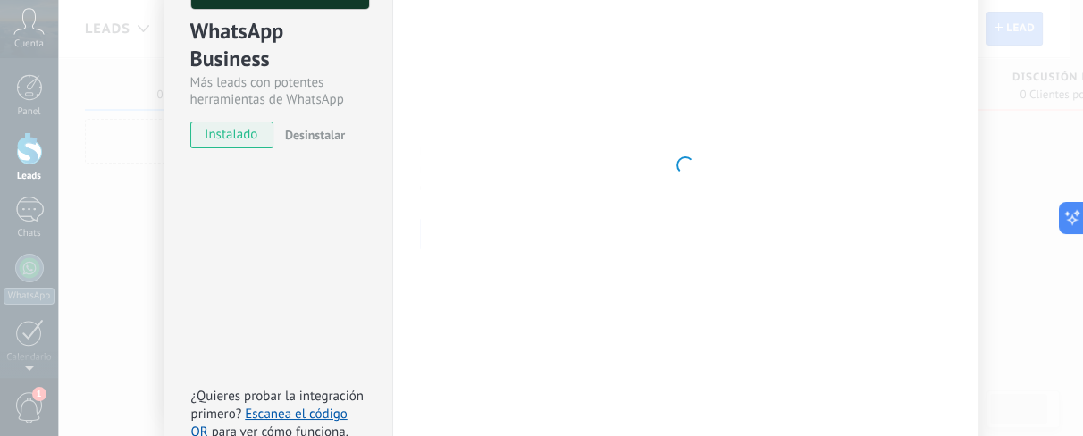
click at [865, 180] on div "WhatsApp Business Más leads con potentes herramientas de WhatsApp instalado Des…" at bounding box center [570, 218] width 1025 height 436
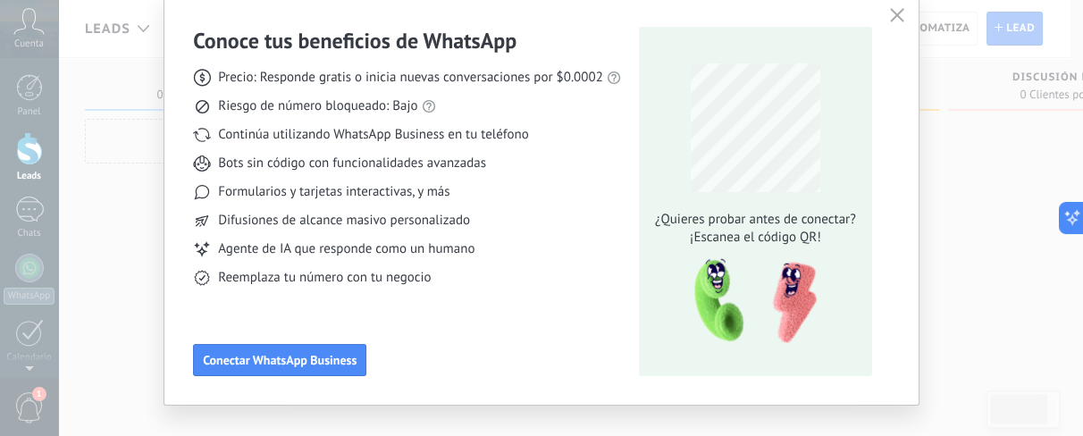
scroll to position [0, 0]
click at [279, 348] on span "Conectar WhatsApp Business" at bounding box center [280, 360] width 154 height 13
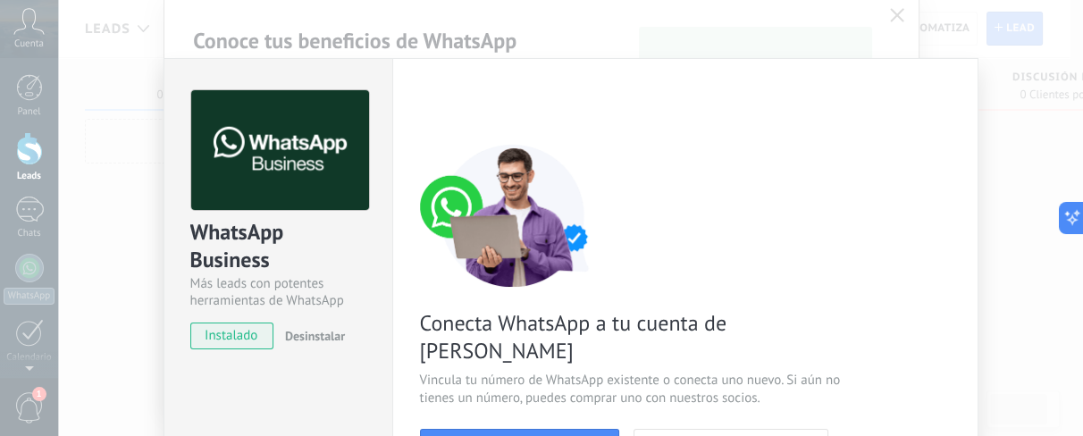
scroll to position [137, 0]
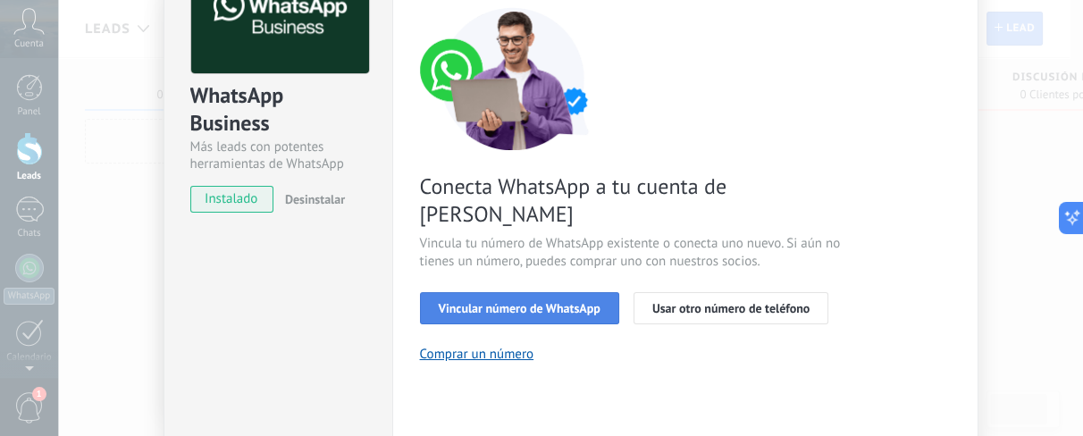
click at [516, 302] on span "Vincular número de WhatsApp" at bounding box center [520, 308] width 162 height 13
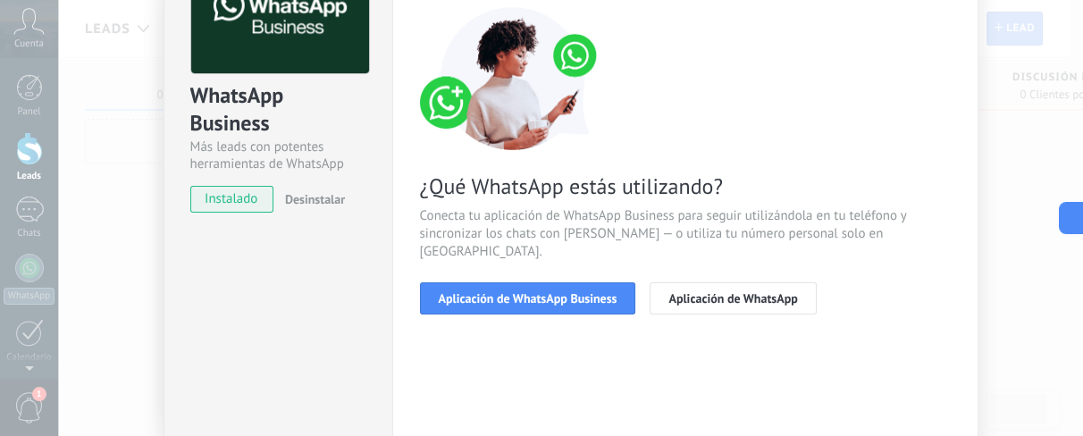
click at [516, 292] on span "Aplicación de WhatsApp Business" at bounding box center [528, 298] width 179 height 13
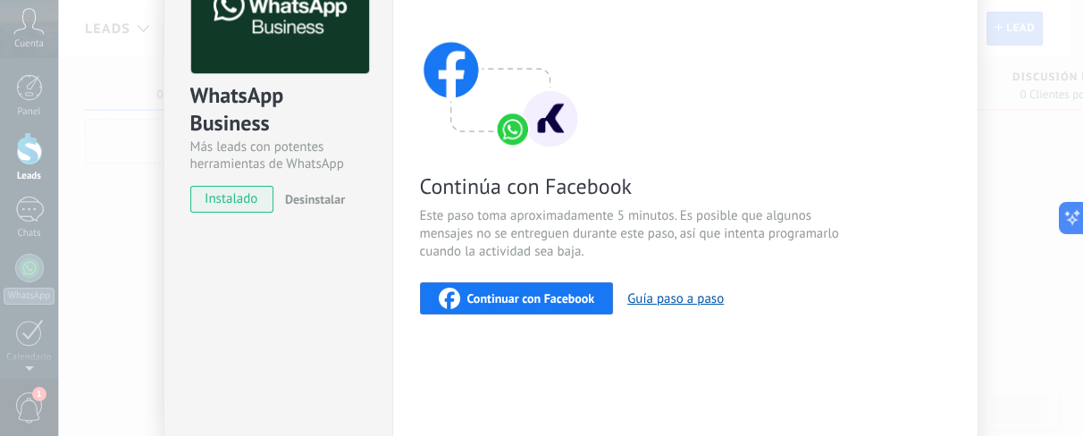
click at [525, 302] on span "Continuar con Facebook" at bounding box center [531, 298] width 128 height 13
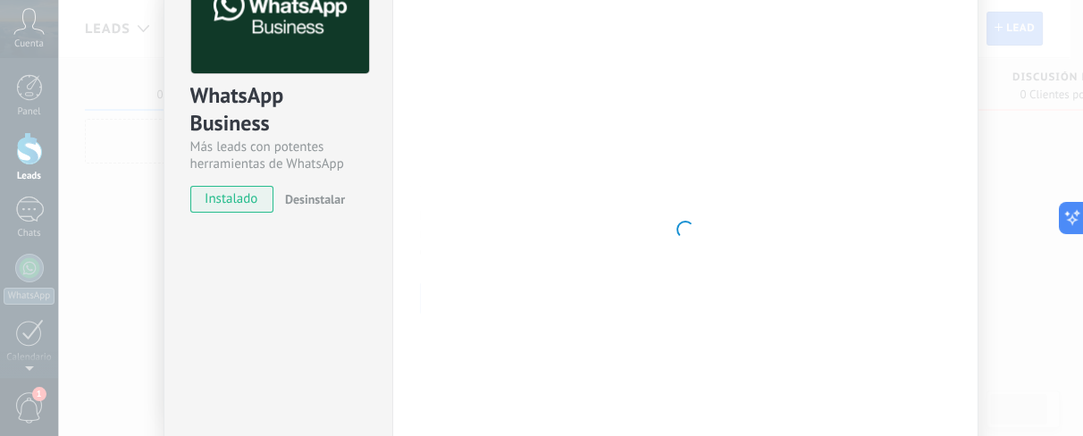
scroll to position [0, 0]
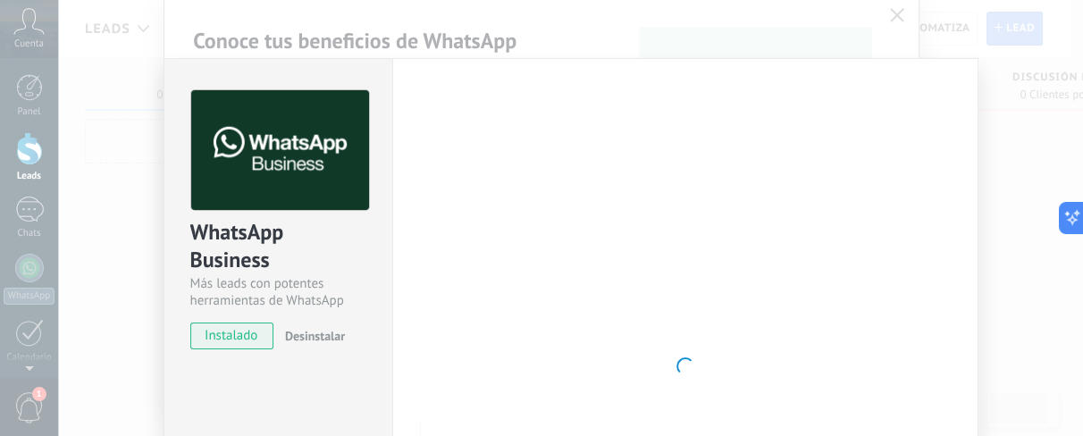
click at [22, 127] on div "Conoce tus beneficios de WhatsApp Precio: Responde gratis o inicia nuevas conve…" at bounding box center [541, 218] width 1083 height 436
click at [865, 133] on div "WhatsApp Business Más leads con potentes herramientas de WhatsApp instalado Des…" at bounding box center [570, 218] width 1025 height 436
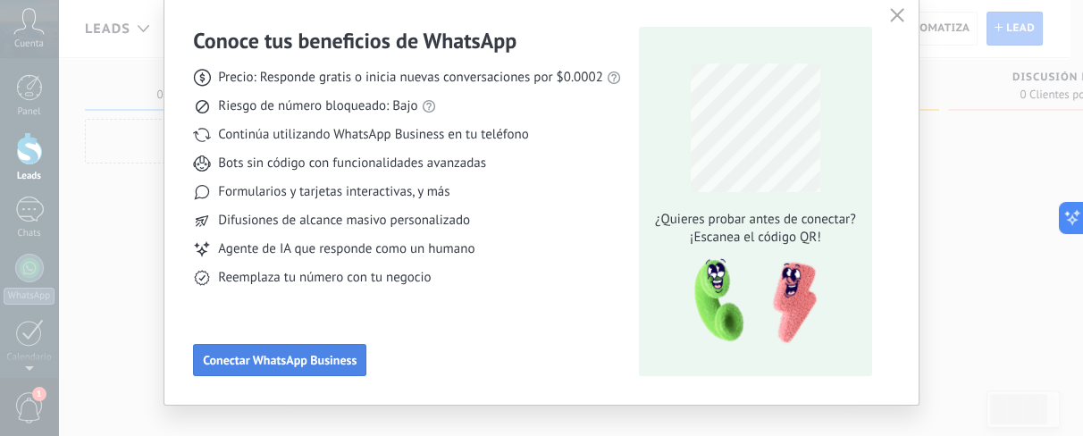
click at [314, 348] on span "Conectar WhatsApp Business" at bounding box center [280, 360] width 154 height 13
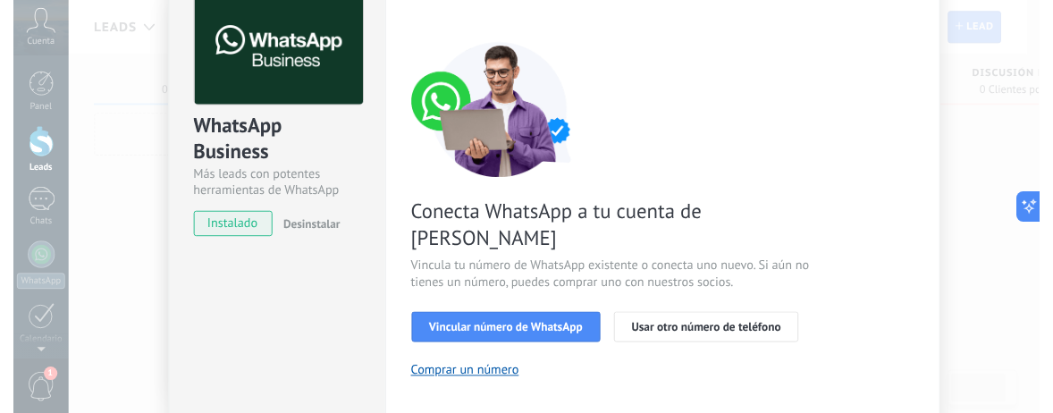
scroll to position [105, 0]
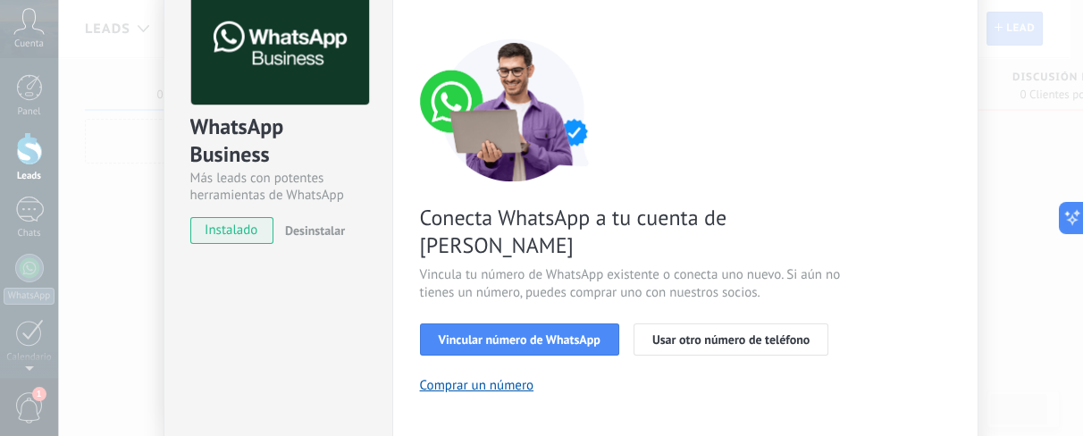
click at [531, 326] on div "Conecta WhatsApp a tu cuenta de Kommo Vincula tu número de WhatsApp existente o…" at bounding box center [685, 216] width 531 height 356
click at [527, 333] on span "Vincular número de WhatsApp" at bounding box center [520, 339] width 162 height 13
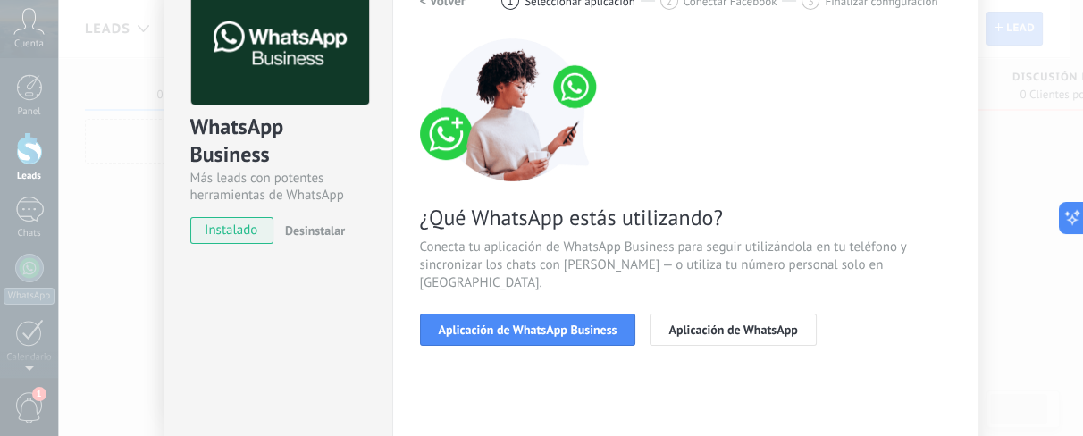
click at [527, 323] on span "Aplicación de WhatsApp Business" at bounding box center [528, 329] width 179 height 13
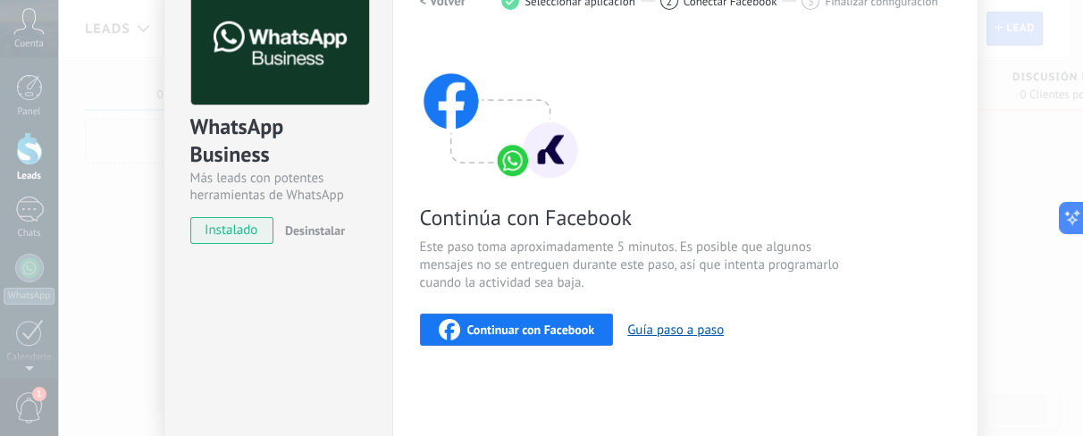
click at [535, 333] on span "Continuar con Facebook" at bounding box center [531, 329] width 128 height 13
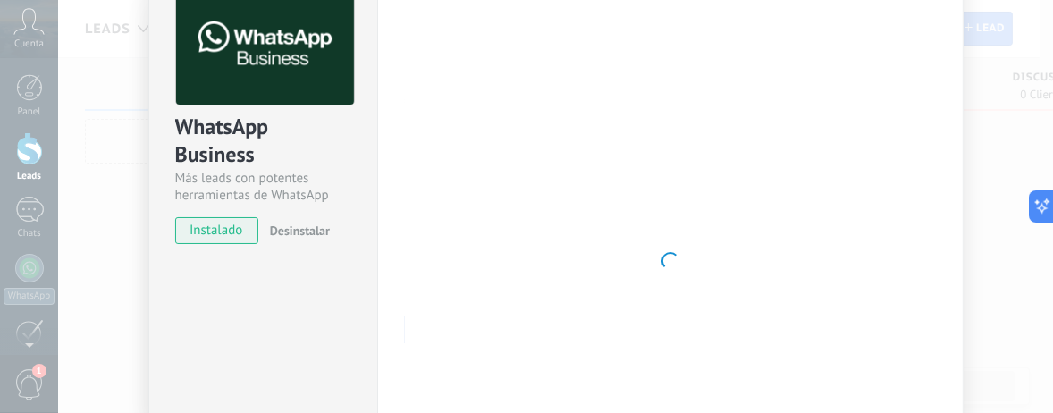
click at [522, 160] on div at bounding box center [670, 261] width 531 height 552
click at [865, 46] on div "WhatsApp Business Más leads con potentes herramientas de WhatsApp instalado Des…" at bounding box center [555, 206] width 995 height 413
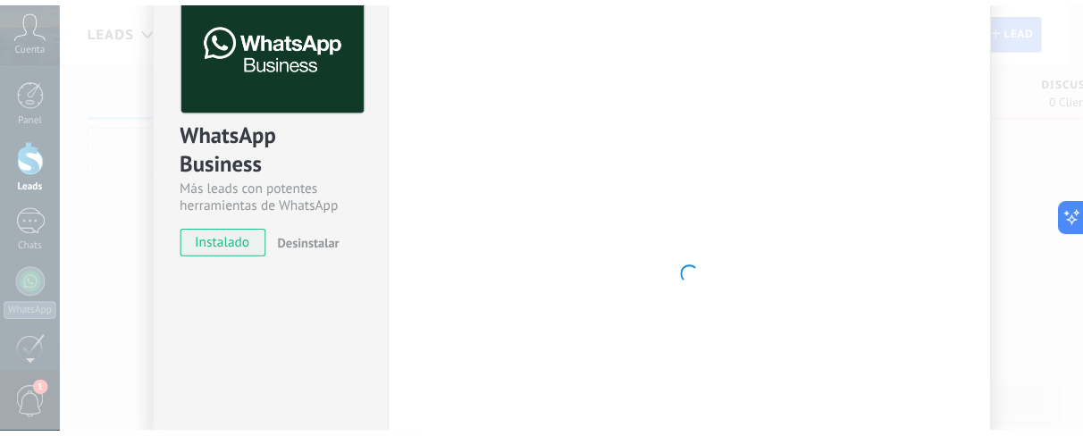
scroll to position [0, 0]
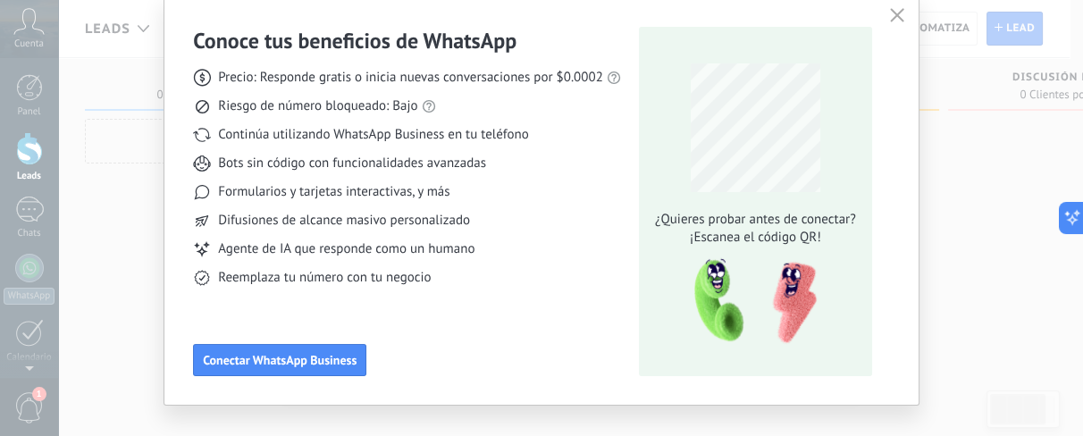
click at [314, 348] on div "Conoce tus beneficios de WhatsApp Precio: Responde gratis o inicia nuevas conve…" at bounding box center [541, 199] width 754 height 411
click at [306, 348] on button "Conectar WhatsApp Business" at bounding box center [279, 360] width 173 height 32
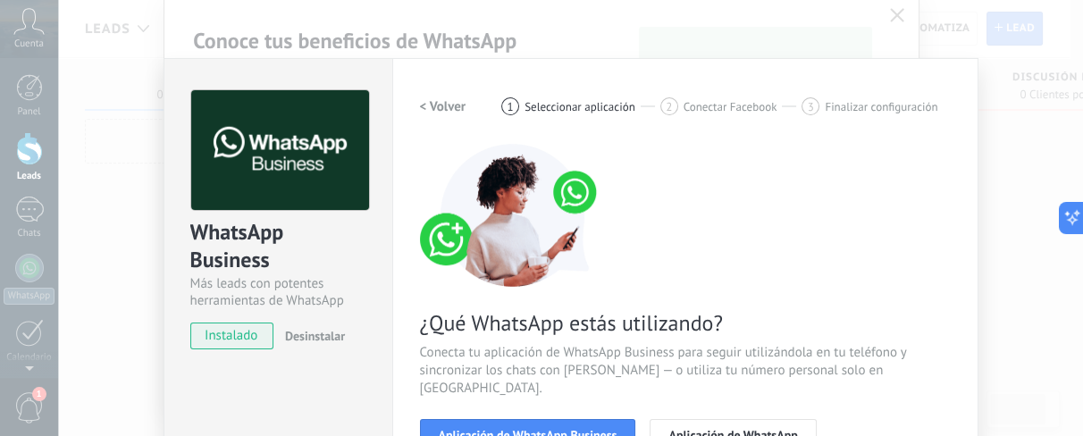
click at [516, 348] on span "Aplicación de WhatsApp Business" at bounding box center [528, 435] width 179 height 13
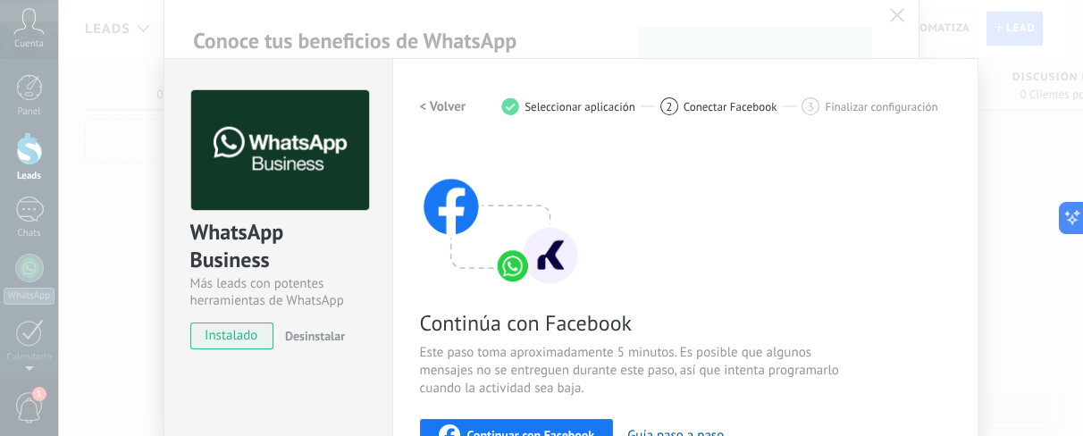
click at [516, 348] on button "Continuar con Facebook" at bounding box center [517, 435] width 194 height 32
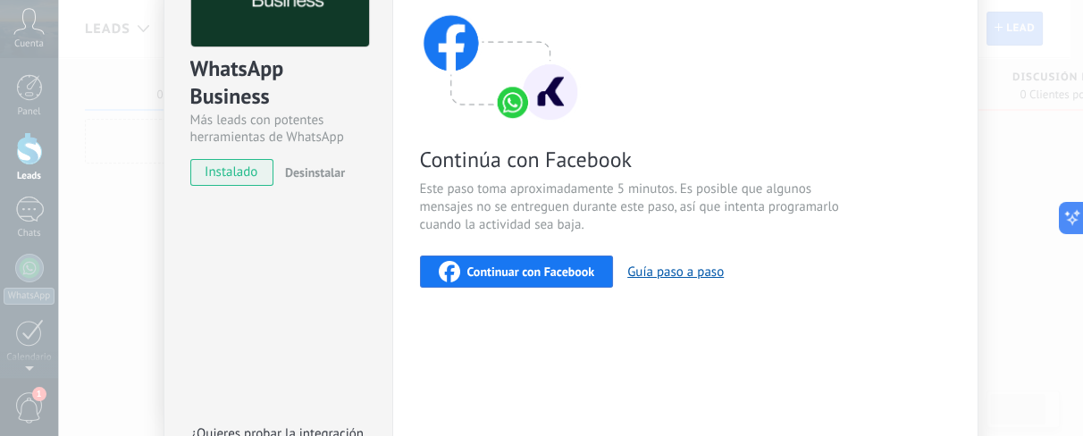
click at [516, 279] on div "Continuar con Facebook" at bounding box center [517, 271] width 156 height 21
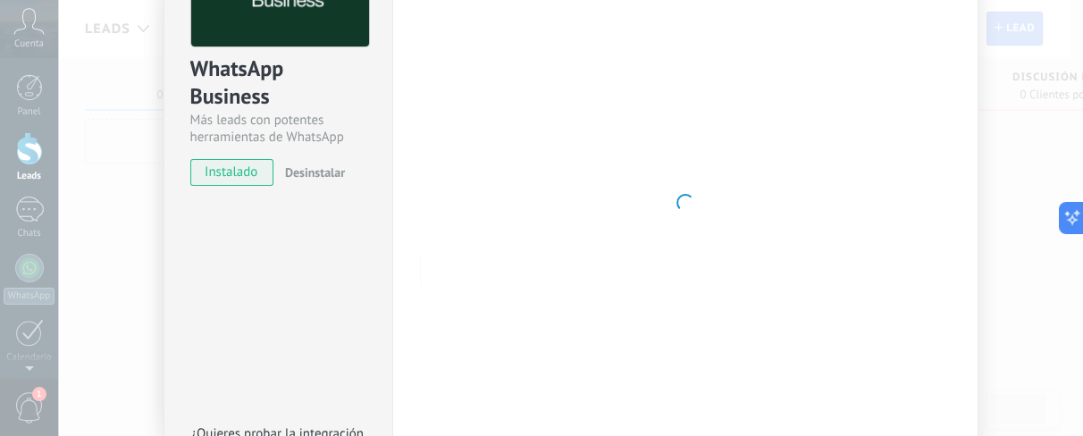
click at [0, 244] on div "Conoce tus beneficios de WhatsApp Precio: Responde gratis o inicia nuevas conve…" at bounding box center [541, 218] width 1083 height 436
click at [865, 141] on div "WhatsApp Business Más leads con potentes herramientas de WhatsApp instalado Des…" at bounding box center [570, 218] width 1025 height 436
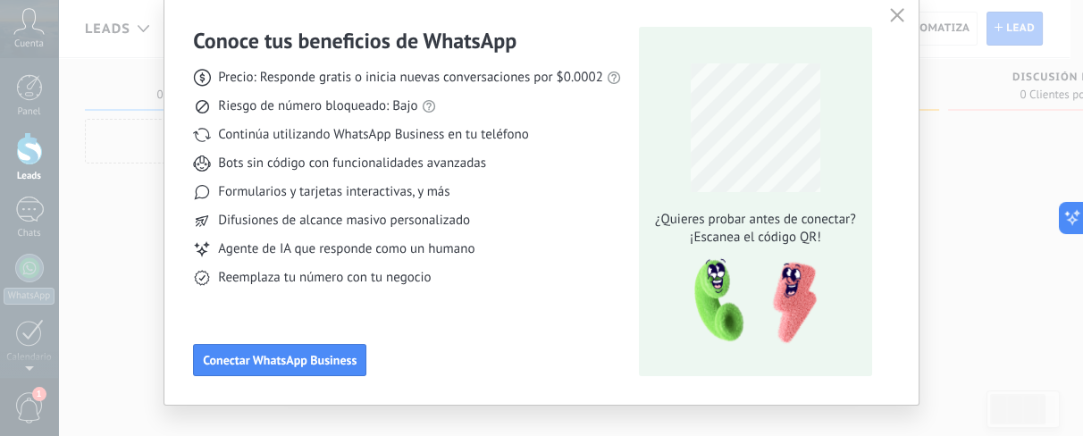
scroll to position [92, 0]
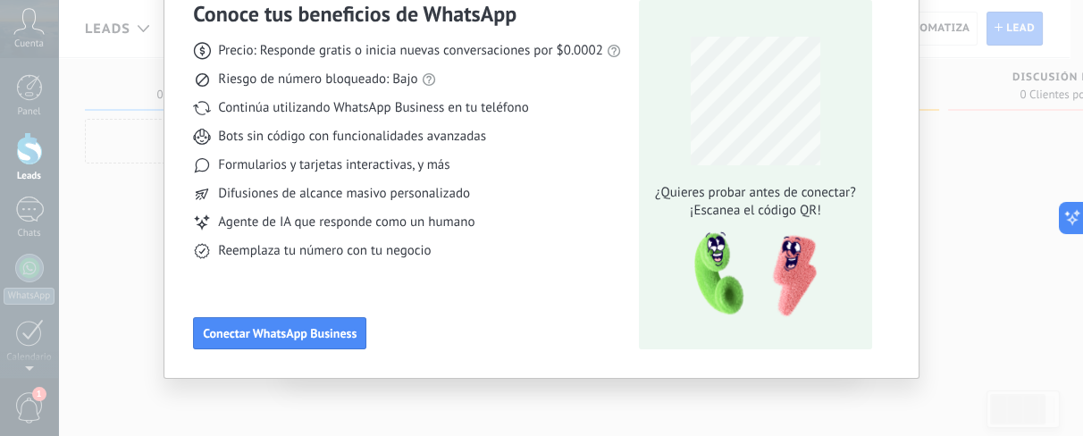
click at [125, 234] on div "Conoce tus beneficios de WhatsApp Precio: Responde gratis o inicia nuevas conve…" at bounding box center [541, 218] width 1083 height 436
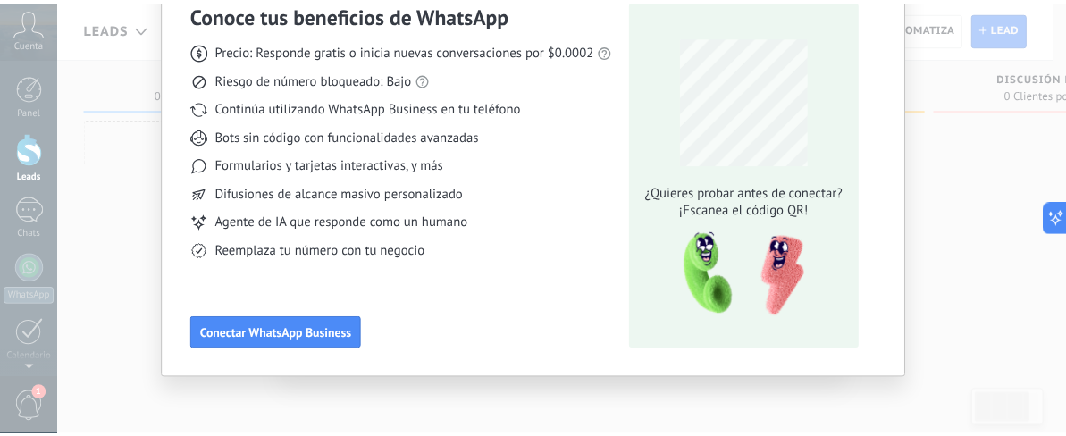
scroll to position [0, 0]
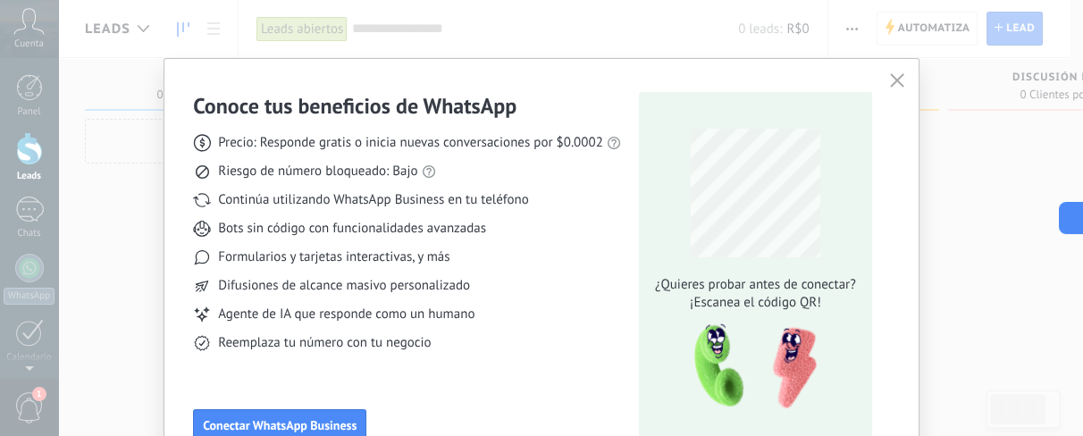
click at [865, 79] on icon "button" at bounding box center [897, 80] width 14 height 14
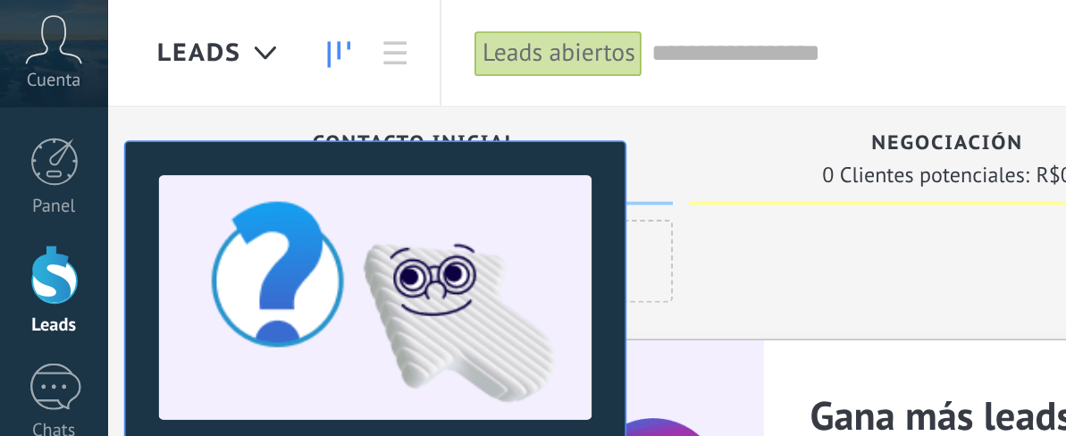
click at [25, 38] on span "Cuenta" at bounding box center [28, 44] width 29 height 12
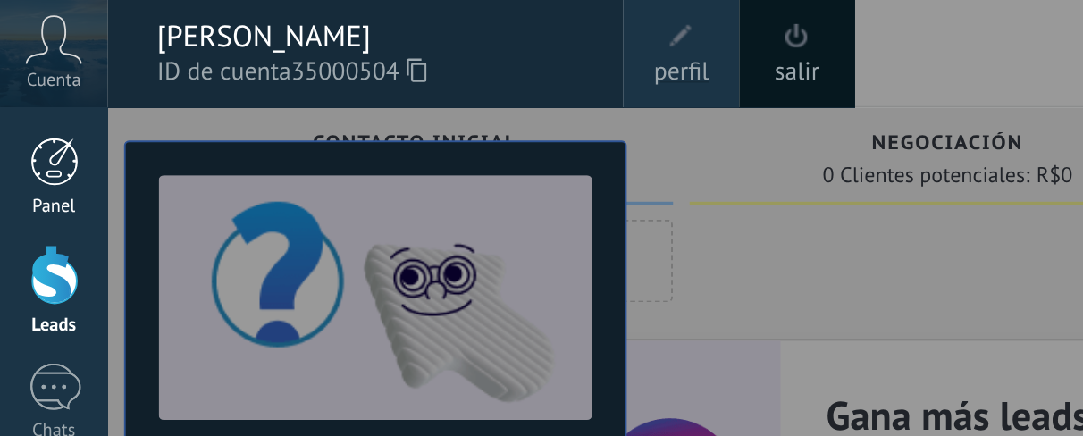
click at [21, 88] on div at bounding box center [29, 87] width 27 height 27
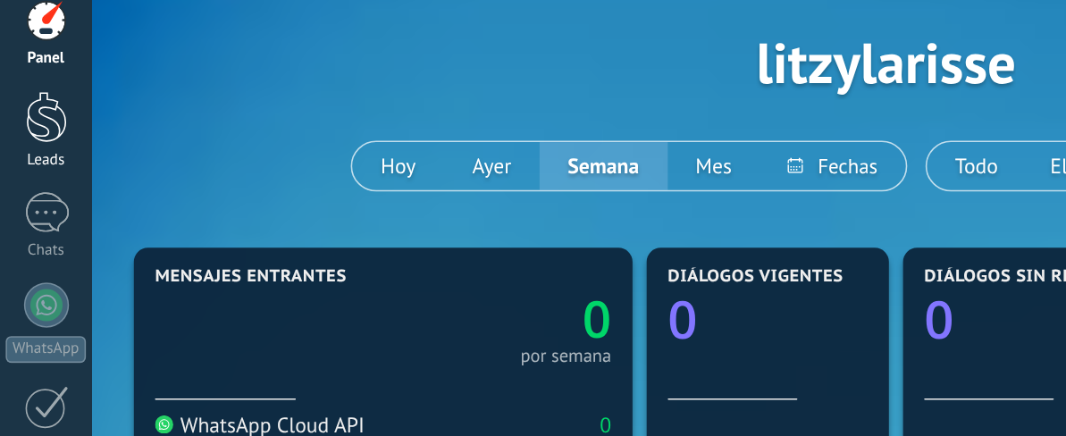
click at [37, 147] on div at bounding box center [29, 148] width 27 height 33
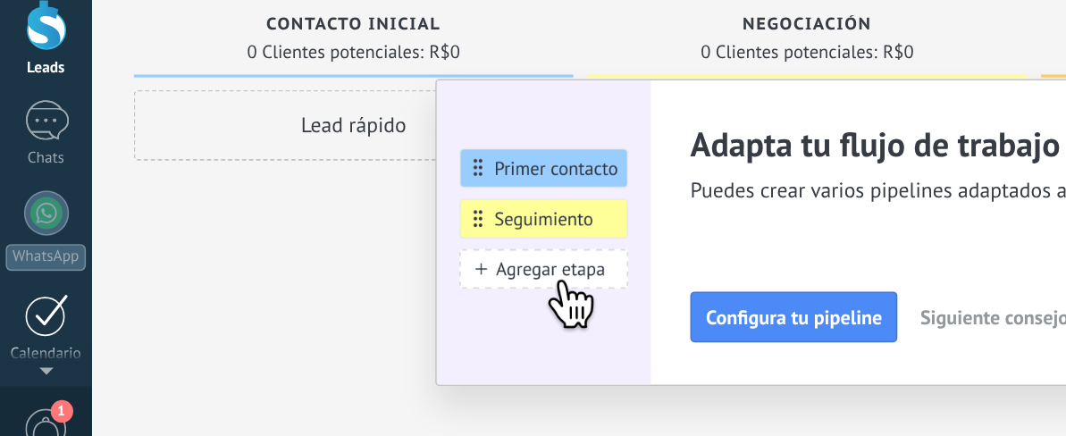
click at [15, 331] on div at bounding box center [29, 333] width 29 height 28
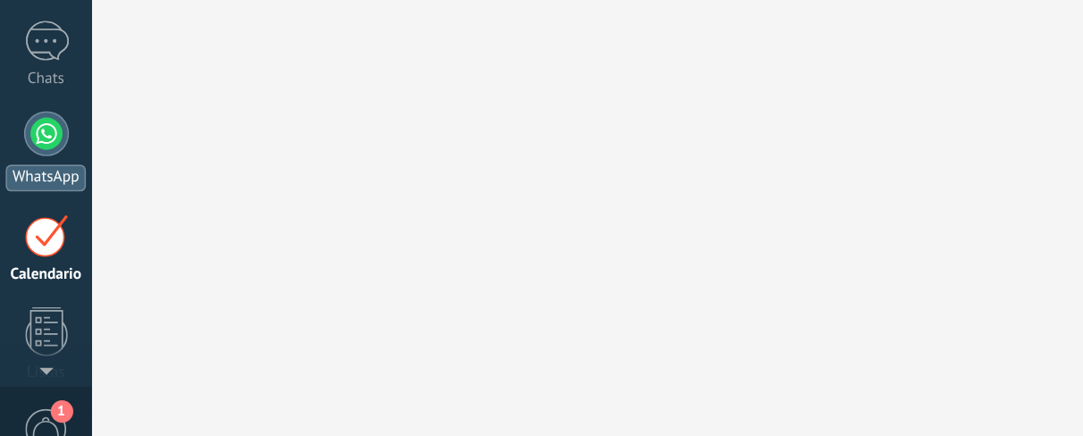
scroll to position [51, 0]
click at [35, 222] on div at bounding box center [29, 217] width 29 height 29
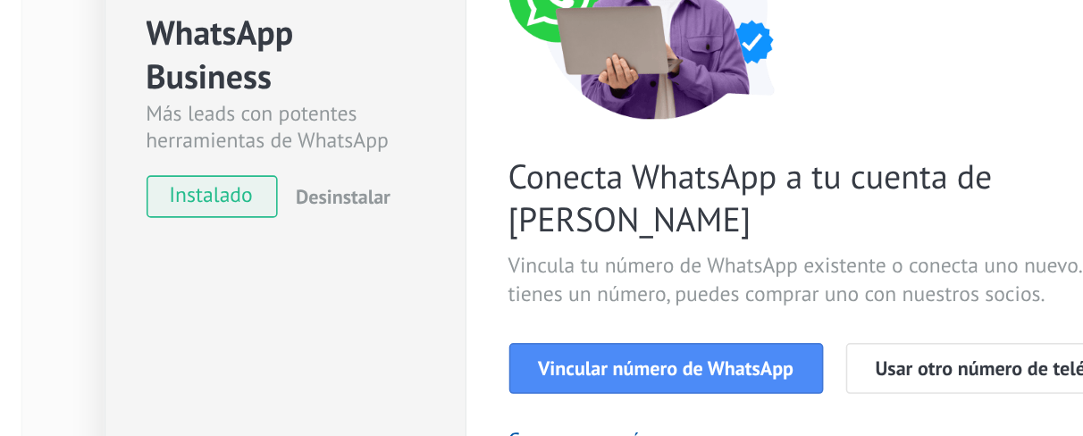
scroll to position [127, 0]
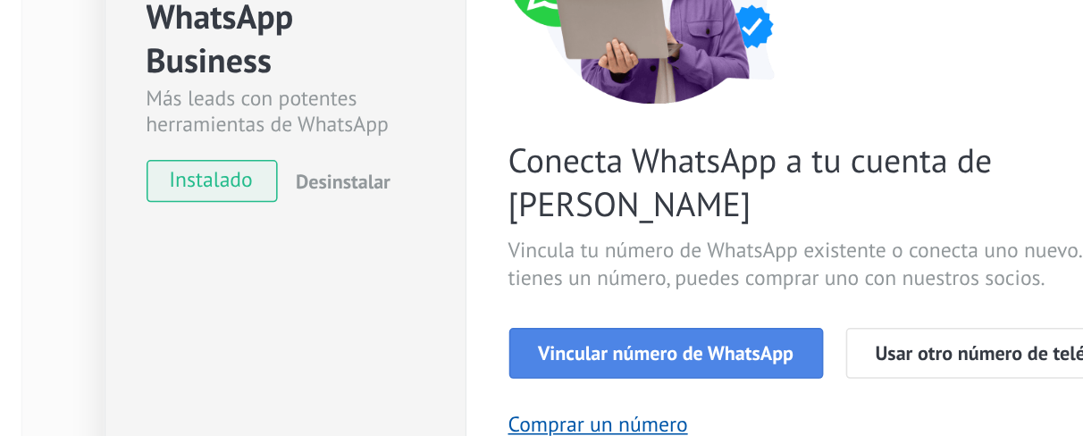
click at [502, 312] on span "Vincular número de WhatsApp" at bounding box center [520, 318] width 162 height 13
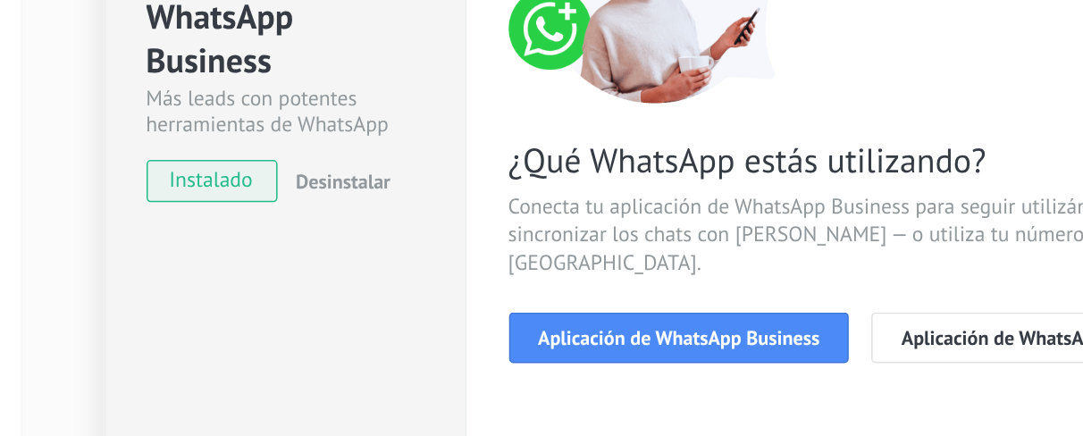
click at [502, 302] on span "Aplicación de WhatsApp Business" at bounding box center [528, 308] width 179 height 13
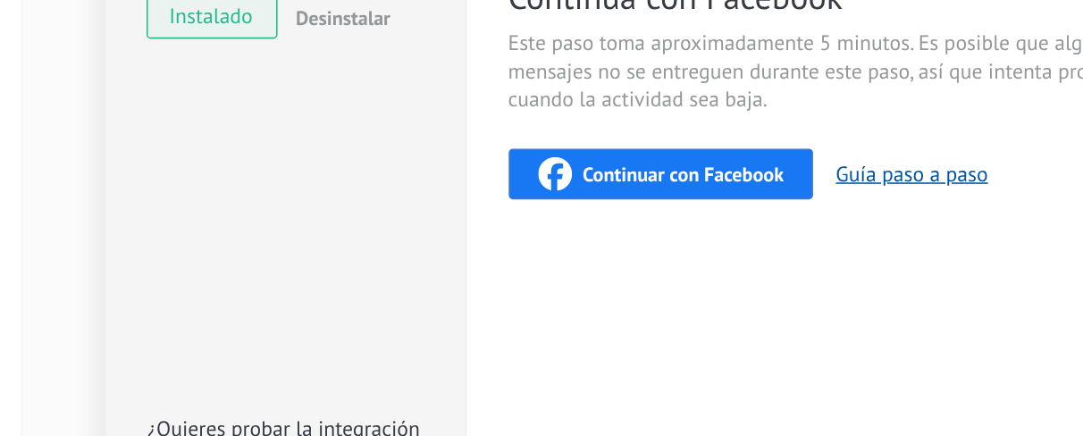
scroll to position [266, 0]
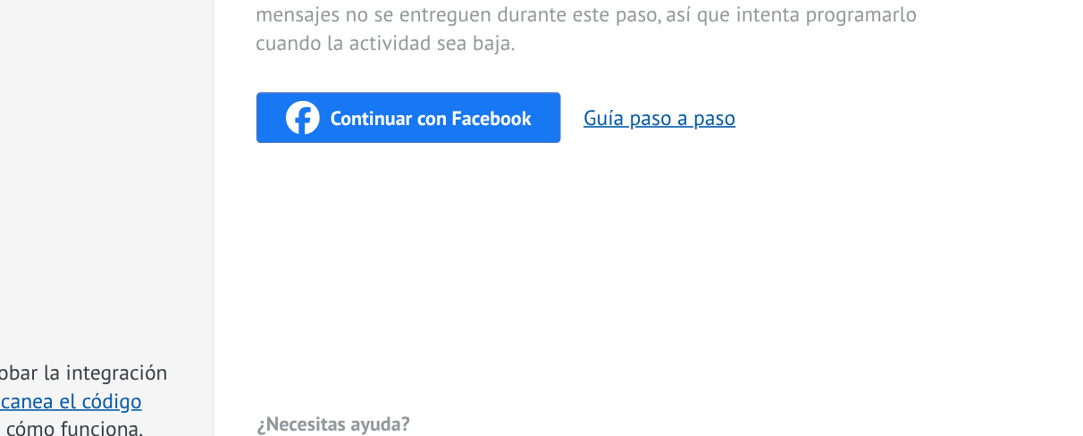
click at [529, 164] on span "Continuar con Facebook" at bounding box center [531, 169] width 128 height 13
click at [326, 268] on div "WhatsApp Business Más leads con potentes herramientas de WhatsApp instalado Des…" at bounding box center [278, 100] width 229 height 617
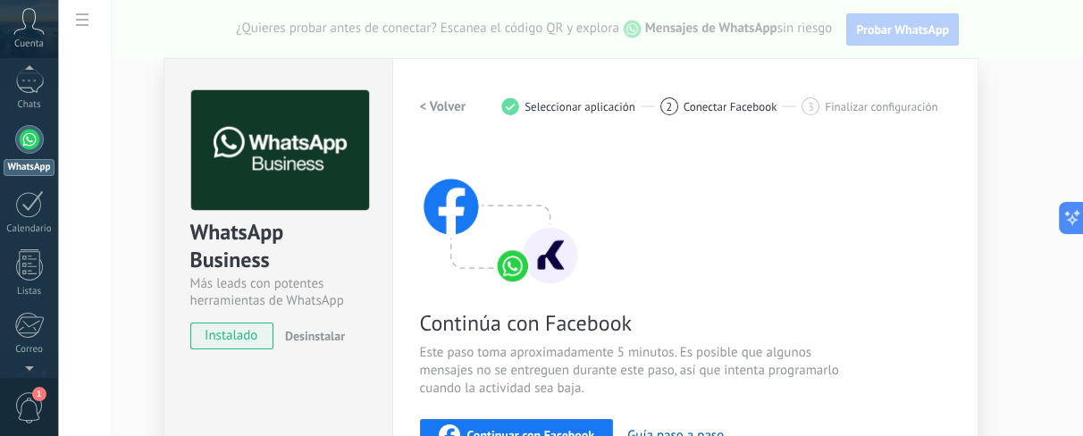
scroll to position [128, 0]
click at [39, 191] on div at bounding box center [29, 205] width 29 height 28
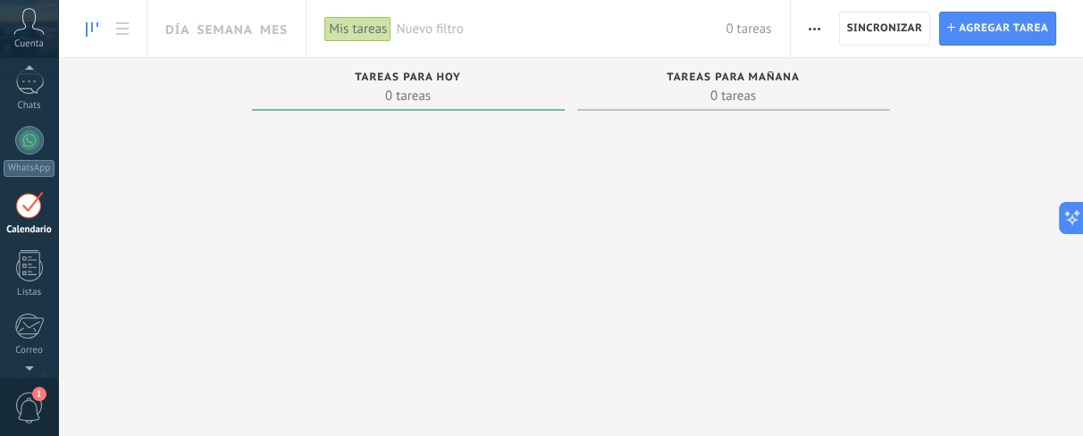
click at [39, 191] on div at bounding box center [29, 205] width 29 height 28
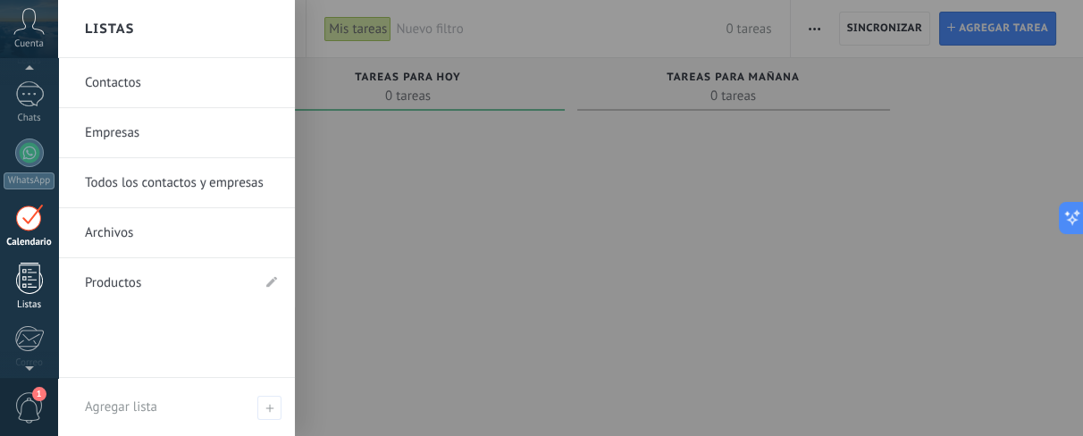
click at [38, 281] on div at bounding box center [29, 278] width 27 height 31
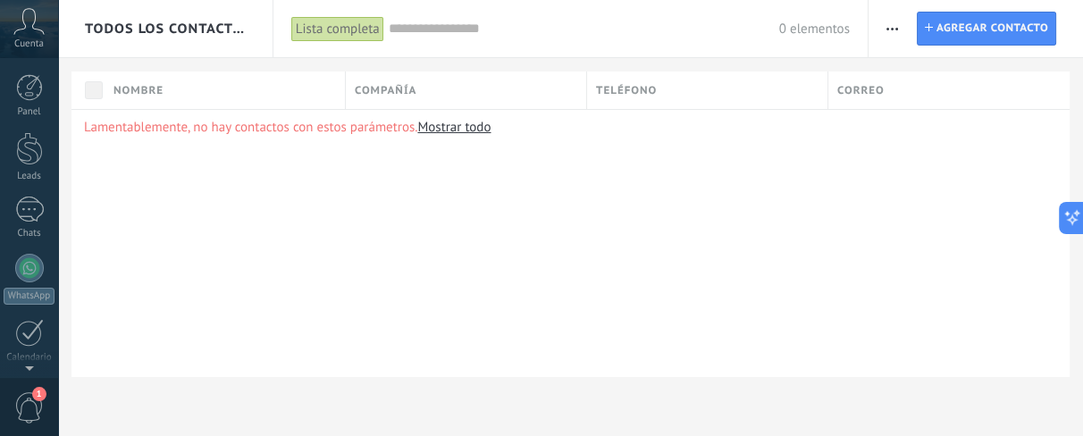
click at [53, 38] on div "Cuenta" at bounding box center [29, 29] width 58 height 58
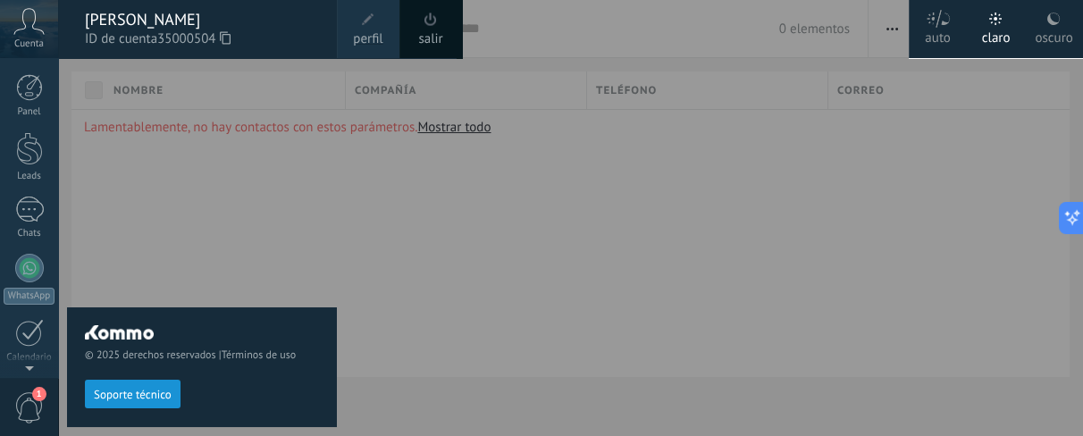
click at [14, 38] on span "Cuenta" at bounding box center [28, 44] width 29 height 12
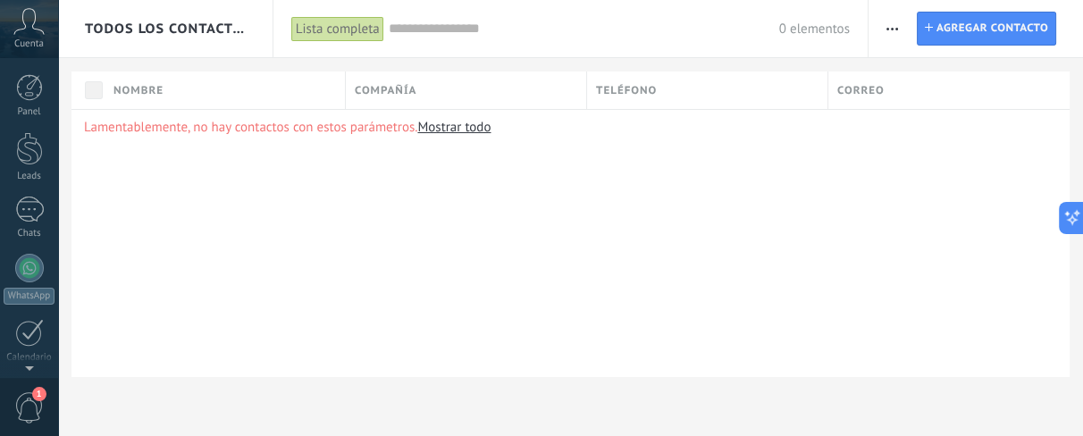
click at [14, 38] on span "Cuenta" at bounding box center [28, 44] width 29 height 12
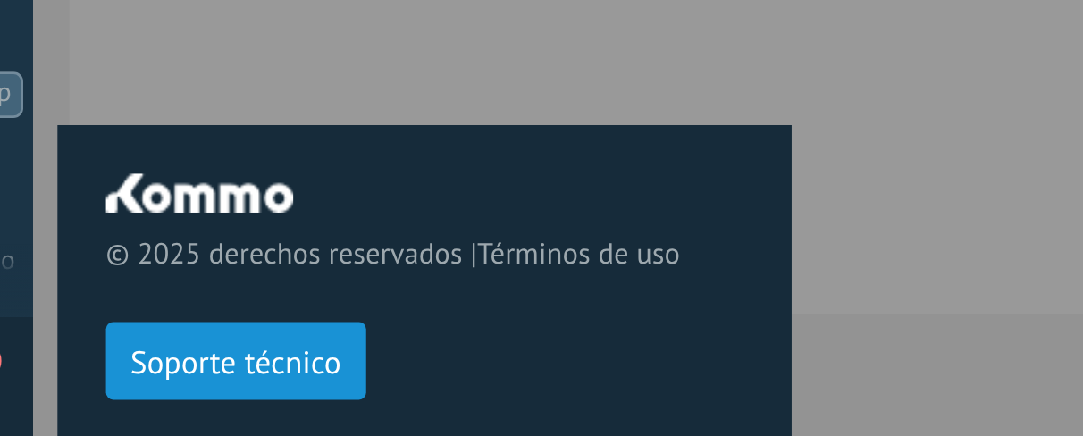
click at [159, 348] on span "Soporte técnico" at bounding box center [133, 395] width 78 height 13
